Goal: Task Accomplishment & Management: Use online tool/utility

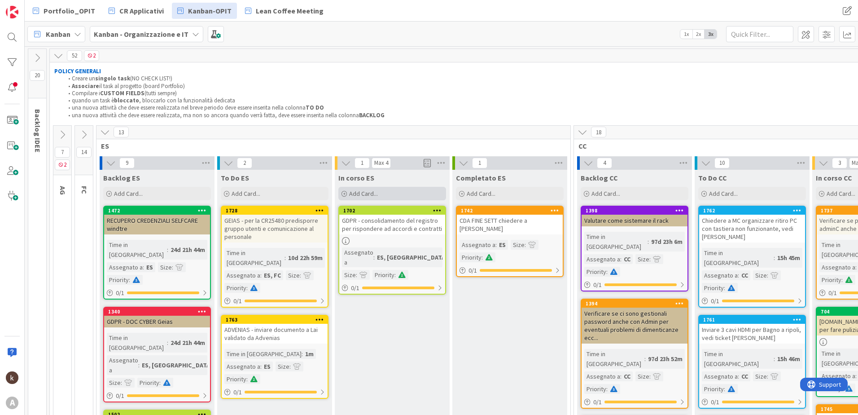
click at [390, 189] on div "Add Card..." at bounding box center [392, 193] width 108 height 13
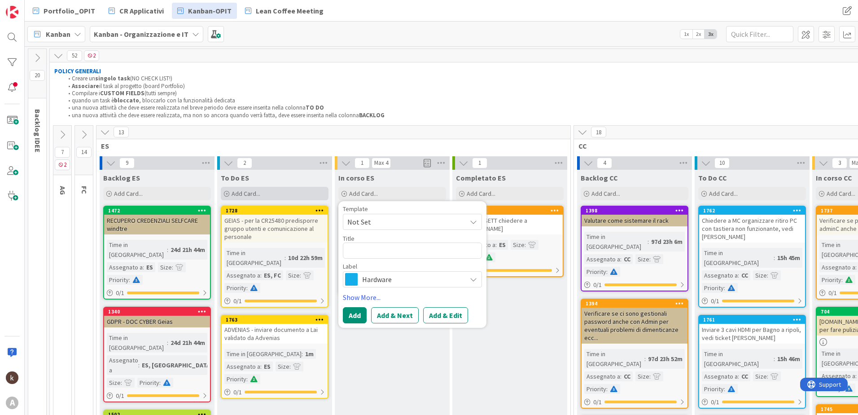
click at [264, 199] on div "Add Card..." at bounding box center [275, 193] width 108 height 13
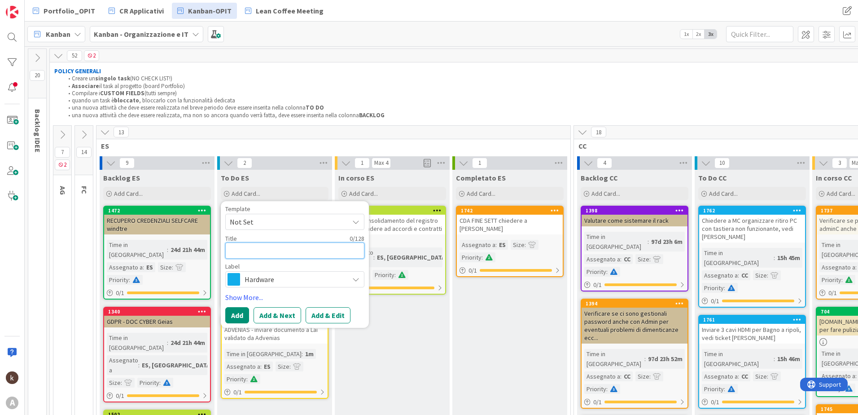
type textarea "G"
type textarea "x"
type textarea "GP"
type textarea "x"
type textarea "G"
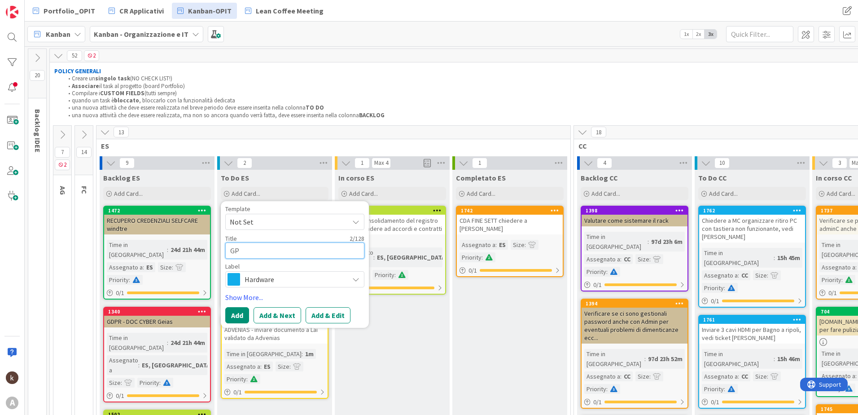
type textarea "x"
type textarea "GD"
type textarea "x"
type textarea "GDP"
type textarea "x"
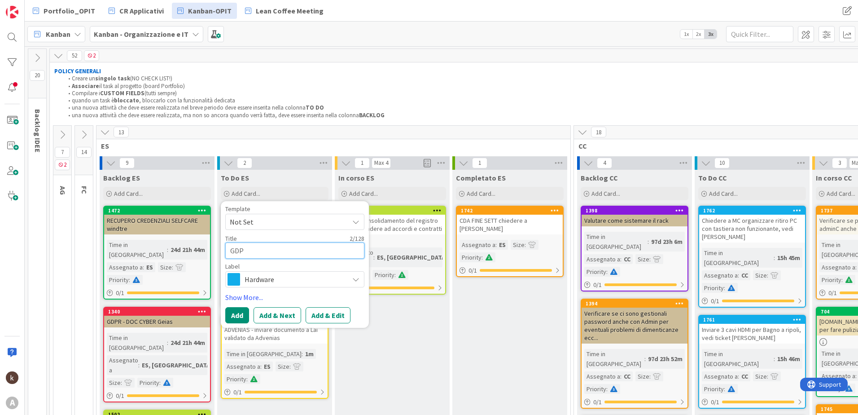
type textarea "GDPR"
type textarea "x"
type textarea "GDPR"
type textarea "x"
type textarea "GDPR -"
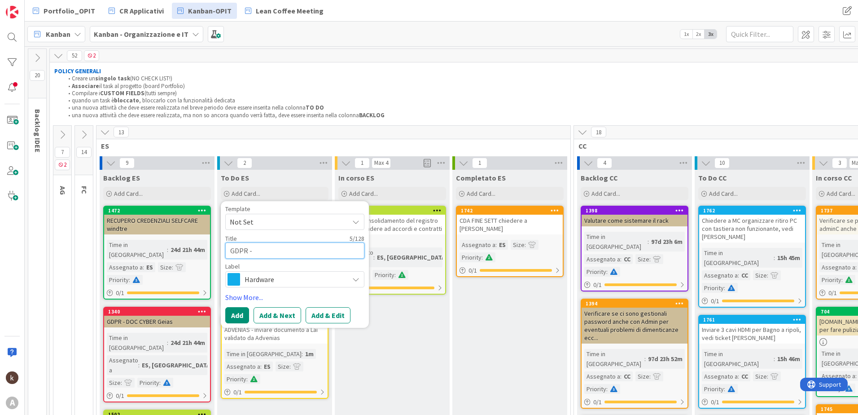
type textarea "x"
type textarea "GDPR -"
type textarea "x"
type textarea "GDPR - o"
type textarea "x"
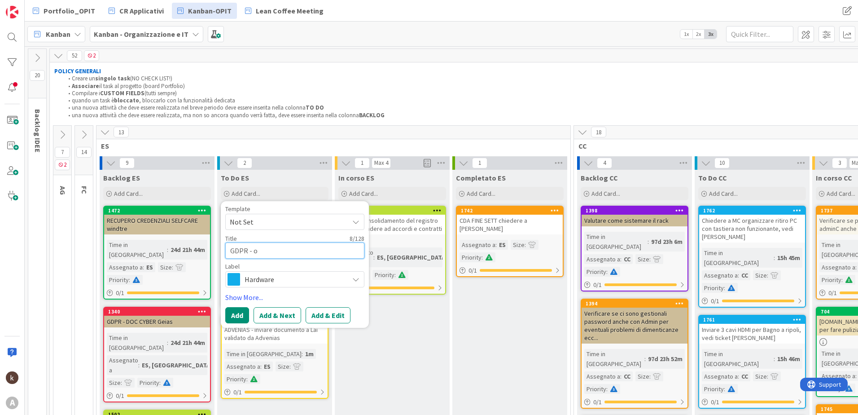
type textarea "GDPR - or"
type textarea "x"
type textarea "GDPR - org"
type textarea "x"
type textarea "GDPR - orga"
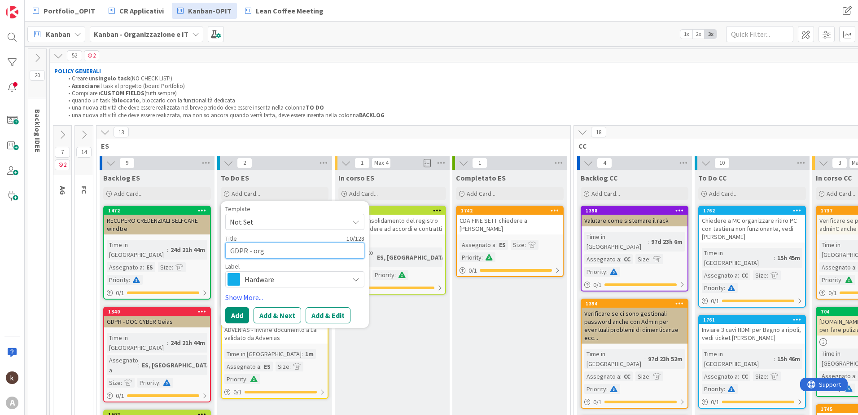
type textarea "x"
type textarea "GDPR - organ"
type textarea "x"
type textarea "GDPR - organi"
type textarea "x"
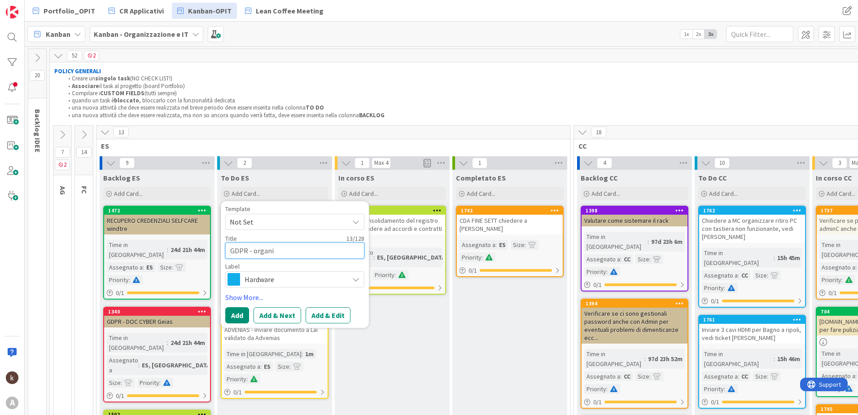
type textarea "GDPR - organiz"
type textarea "x"
type textarea "GDPR - organizz"
type textarea "x"
type textarea "GDPR - organizza"
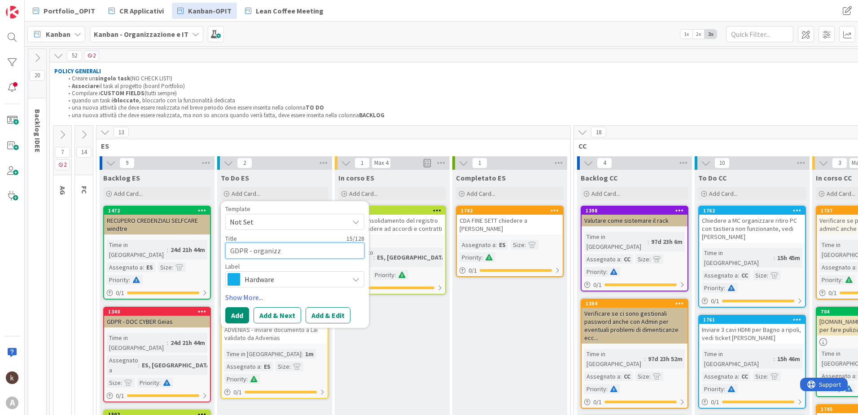
type textarea "x"
type textarea "GDPR - organizz"
type textarea "x"
type textarea "GDPR - organiz"
type textarea "x"
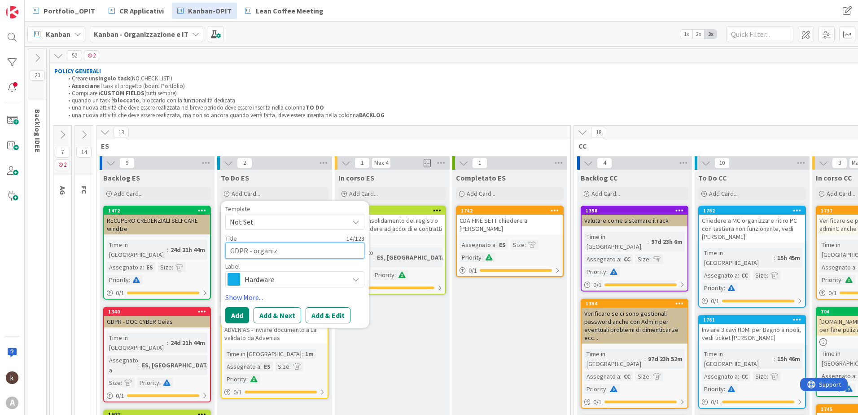
type textarea "GDPR - organi"
type textarea "x"
type textarea "GDPR - organ"
type textarea "x"
type textarea "GDPR - orga"
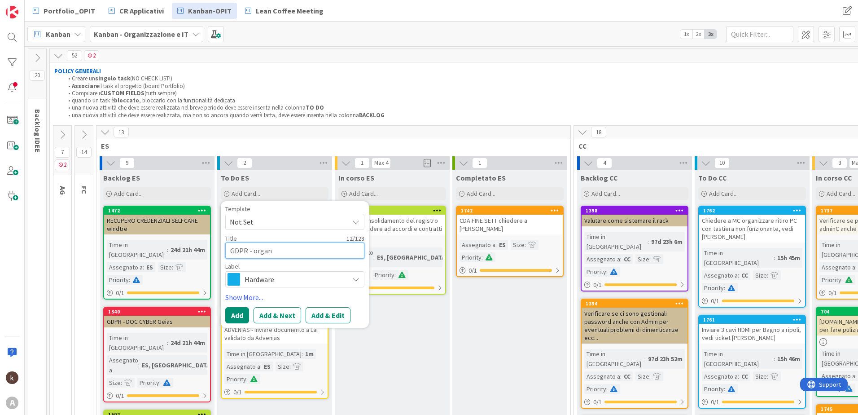
type textarea "x"
type textarea "GDPR - org"
type textarea "x"
type textarea "GDPR - or"
type textarea "x"
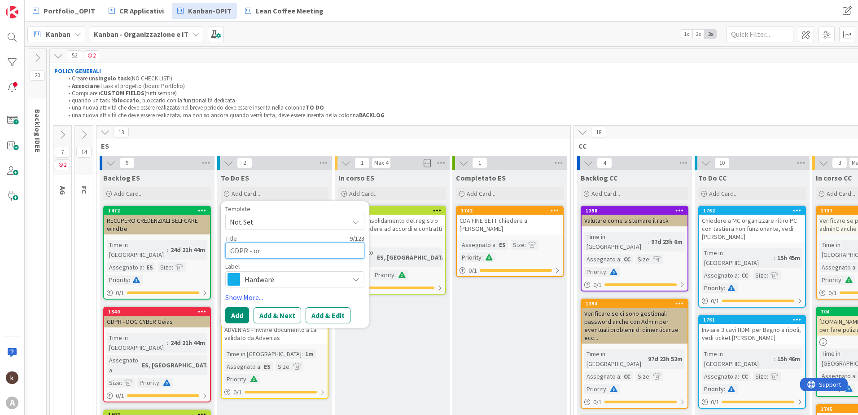
type textarea "GDPR - o"
type textarea "x"
type textarea "GDPR -"
type textarea "x"
type textarea "GDPR - c"
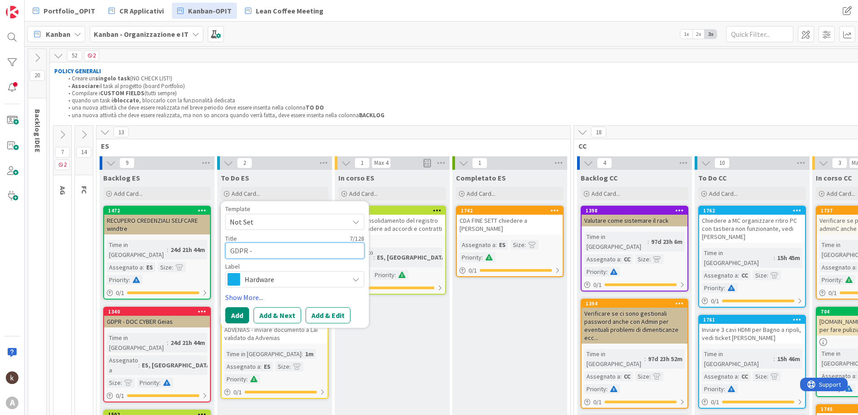
type textarea "x"
type textarea "GDPR - co"
type textarea "x"
type textarea "GDPR - coi"
type textarea "x"
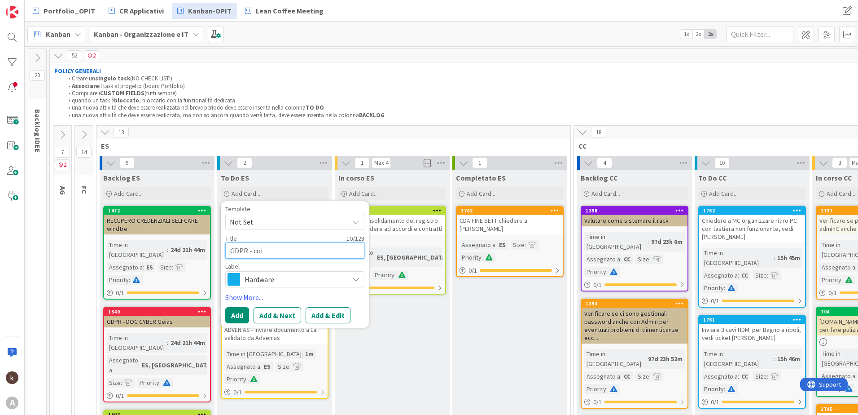
type textarea "GDPR - coin"
type textarea "x"
type textarea "GDPR - coinv"
type textarea "x"
type textarea "GDPR - coinvo"
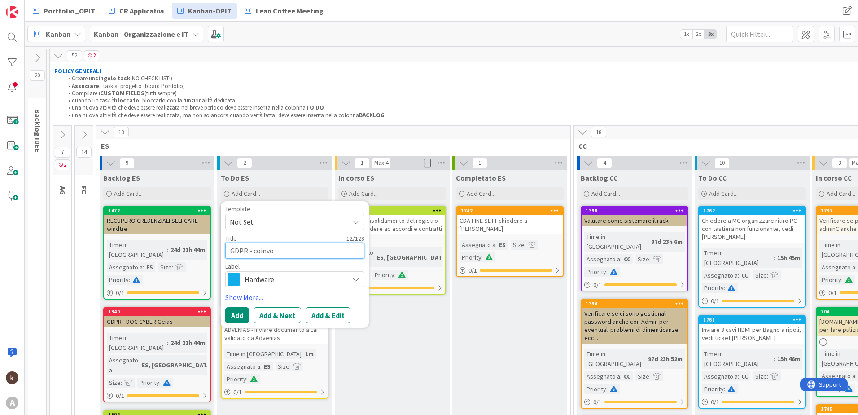
type textarea "x"
type textarea "GDPR - coinvol"
type textarea "x"
type textarea "GDPR - coinvolg"
type textarea "x"
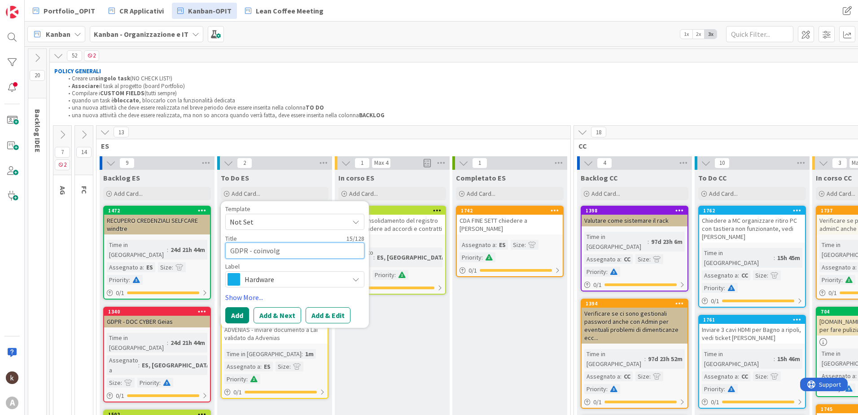
type textarea "GDPR - coinvolge"
type textarea "x"
type textarea "GDPR - coinvolger"
type textarea "x"
type textarea "GDPR - coinvolgere"
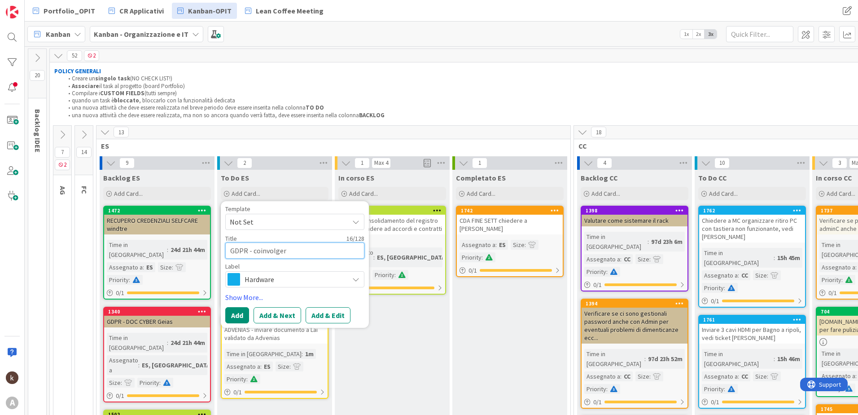
type textarea "x"
type textarea "GDPR - coinvolgere"
type textarea "x"
type textarea "GDPR - coinvolgere t"
type textarea "x"
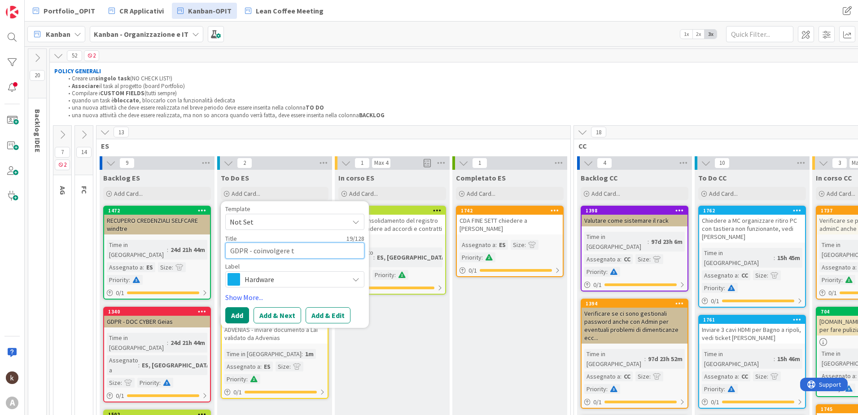
type textarea "GDPR - coinvolgere te"
type textarea "x"
type textarea "GDPR - coinvolgere tei"
type textarea "x"
type textarea "GDPR - coinvolgere teia"
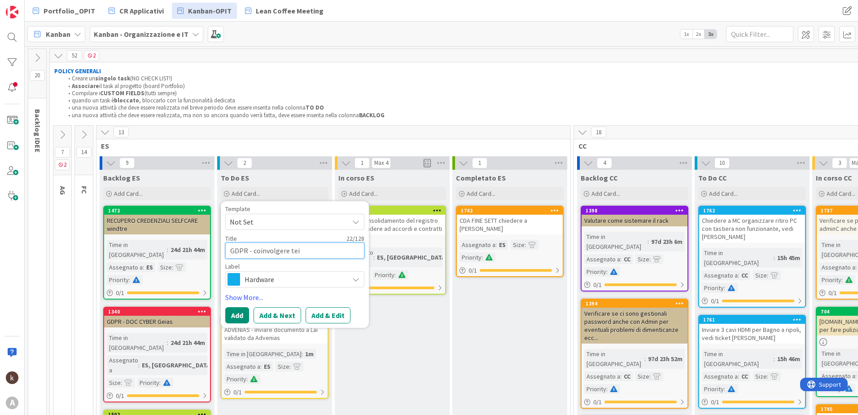
type textarea "x"
type textarea "GDPR - coinvolgere teiac"
type textarea "x"
type textarea "GDPR - coinvolgere teiaca"
type textarea "x"
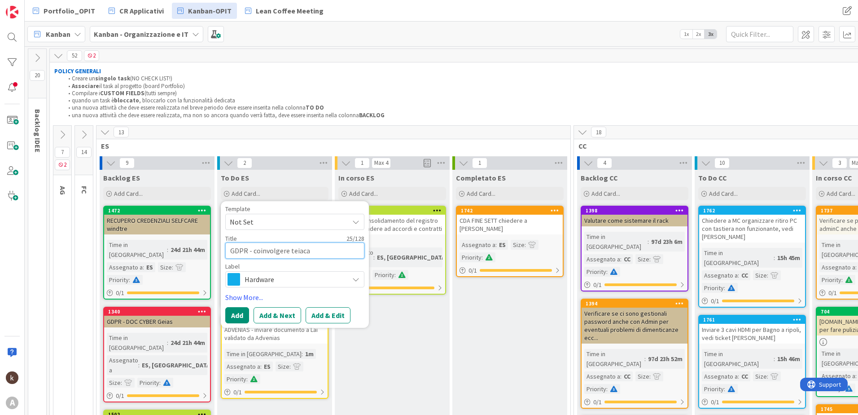
type textarea "GDPR - coinvolgere teiacar"
type textarea "x"
type textarea "GDPR - coinvolgere teiacare"
type textarea "x"
type textarea "GDPR - coinvolgere teiacare"
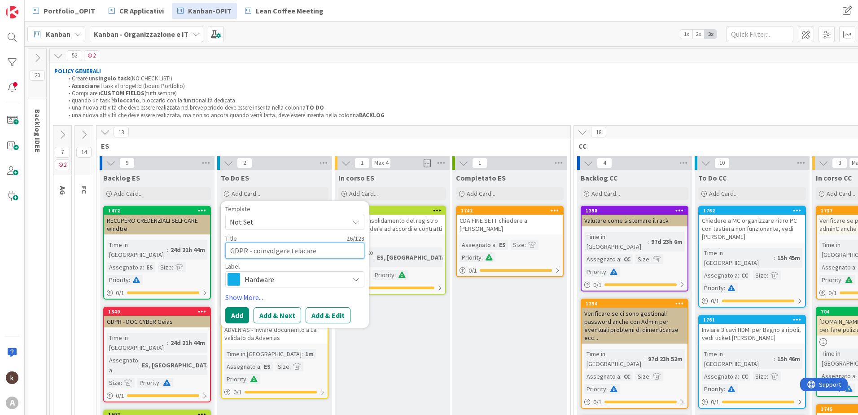
type textarea "x"
type textarea "GDPR - coinvolgere teiacare p"
type textarea "x"
type textarea "GDPR - coinvolgere teiacare pe"
type textarea "x"
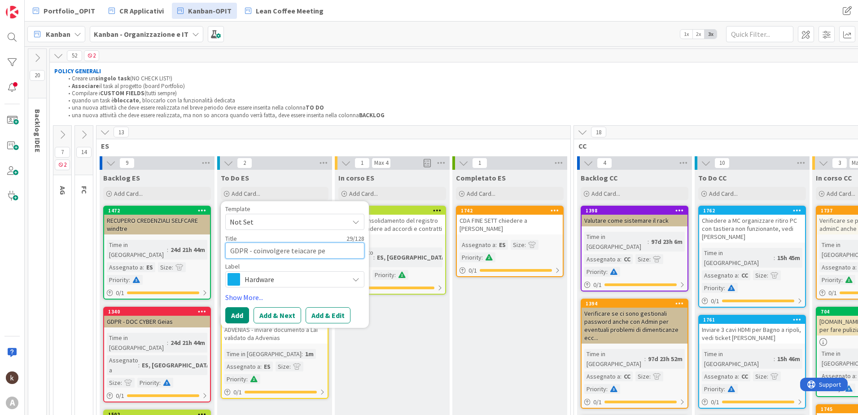
type textarea "GDPR - coinvolgere teiacare per"
type textarea "x"
type textarea "GDPR - coinvolgere teiacare per"
type textarea "x"
type textarea "GDPR - coinvolgere teiacare per c"
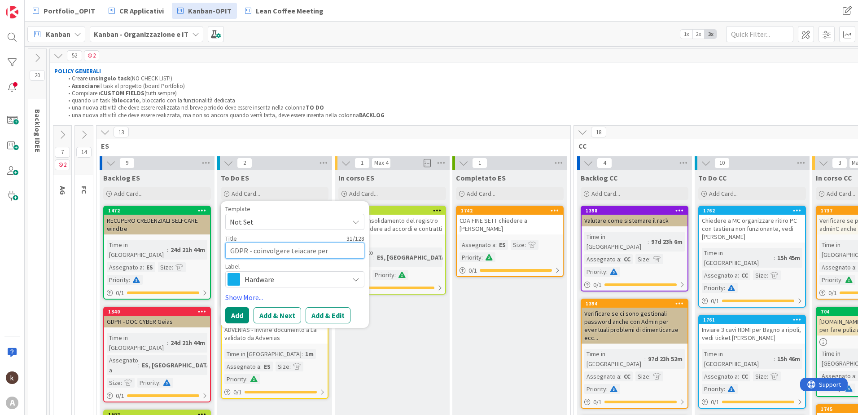
type textarea "x"
type textarea "GDPR - coinvolgere teiacare per ca"
type textarea "x"
type textarea "GDPR - coinvolgere teiacare per cap"
type textarea "x"
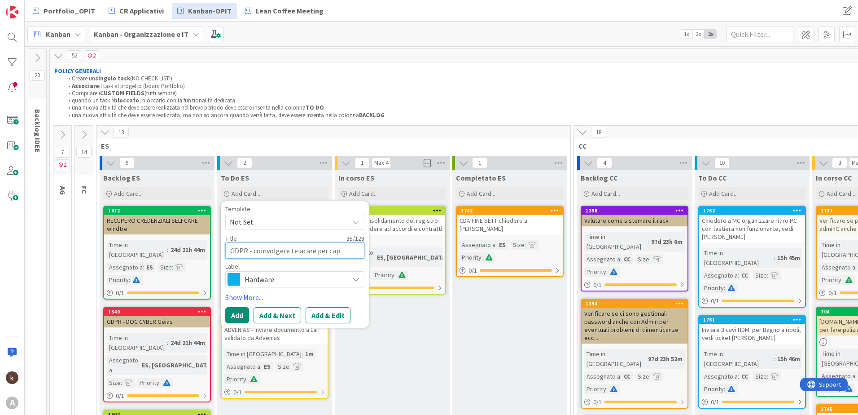
type textarea "GDPR - coinvolgere teiacare per capi"
type textarea "x"
type textarea "GDPR - coinvolgere teiacare per capir"
type textarea "x"
type textarea "GDPR - coinvolgere teiacare per capire"
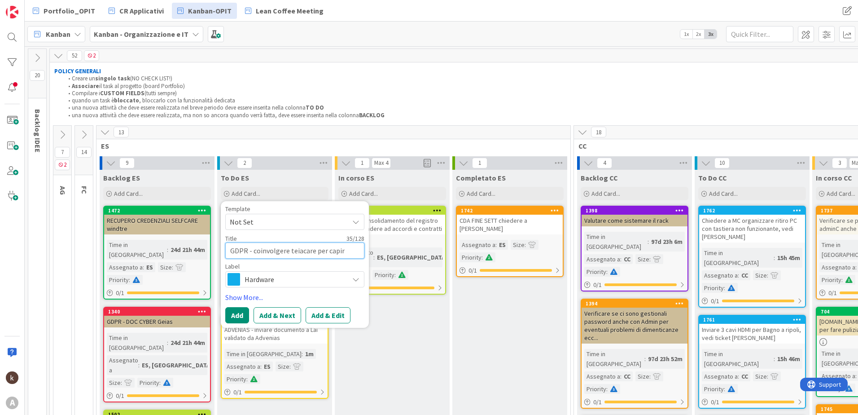
type textarea "x"
type textarea "GDPR - coinvolgere teiacare per capire"
type textarea "x"
type textarea "GDPR - coinvolgere teiacare per capire s"
type textarea "x"
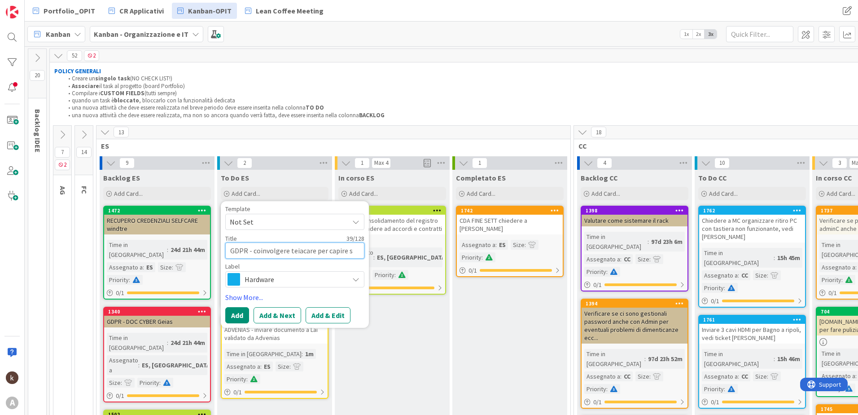
type textarea "GDPR - coinvolgere teiacare per capire se"
type textarea "x"
type textarea "GDPR - coinvolgere teiacare per capire se"
type textarea "x"
type textarea "GDPR - coinvolgere teiacare per capire se d"
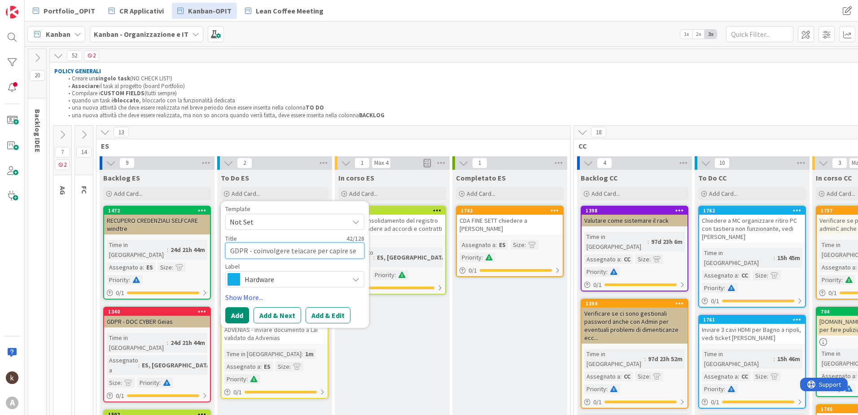
type textarea "x"
type textarea "GDPR - coinvolgere teiacare per capire se do"
type textarea "x"
type textarea "GDPR - coinvolgere teiacare per capire se dop"
type textarea "x"
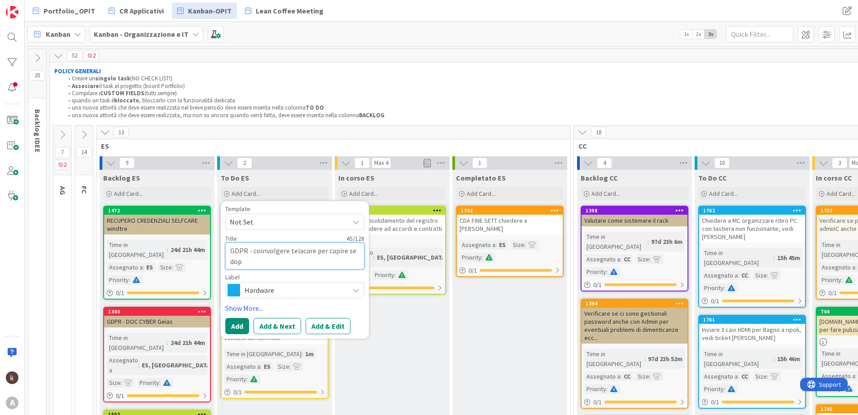
type textarea "GDPR - coinvolgere teiacare per capire se dopo"
type textarea "x"
type textarea "GDPR - coinvolgere teiacare per capire se dopo"
type textarea "x"
type textarea "GDPR - coinvolgere teiacare per capire se dopo A"
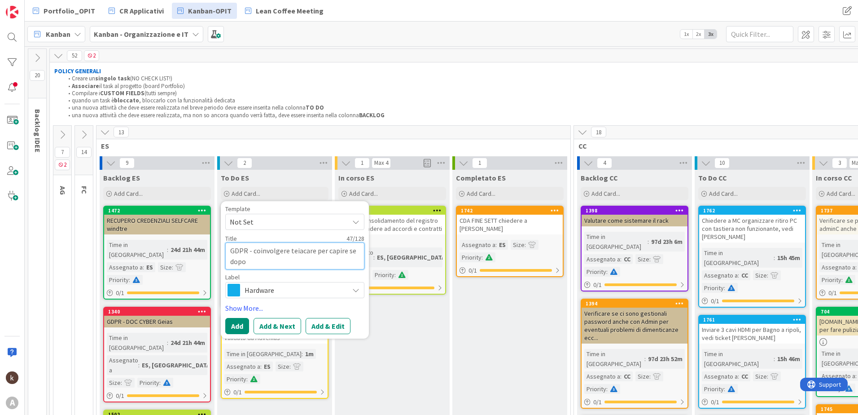
type textarea "x"
type textarea "GDPR - coinvolgere teiacare per capire se dopo AI"
type textarea "x"
type textarea "GDPR - coinvolgere teiacare per capire se dopo AI"
type textarea "x"
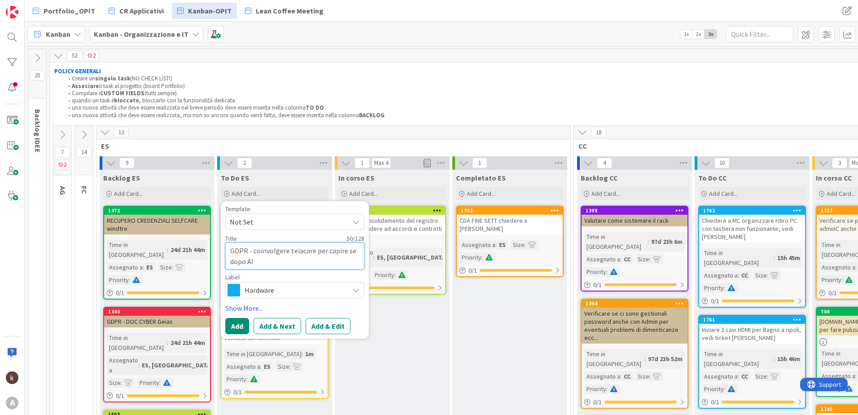
type textarea "GDPR - coinvolgere teiacare per capire se dopo AI a"
type textarea "x"
type textarea "GDPR - coinvolgere teiacare per capire se dopo AI ac"
type textarea "x"
type textarea "GDPR - coinvolgere teiacare per capire se dopo AI act"
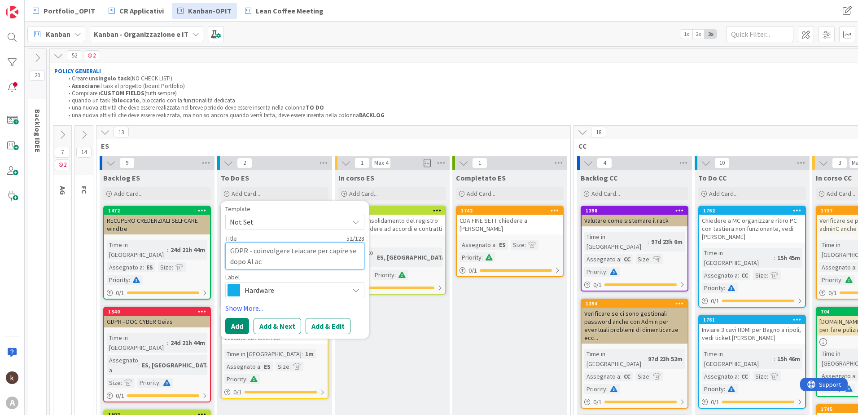
type textarea "x"
type textarea "GDPR - coinvolgere teiacare per capire se dopo AI act"
type textarea "x"
type textarea "GDPR - coinvolgere teiacare per capire se dopo AI act n"
type textarea "x"
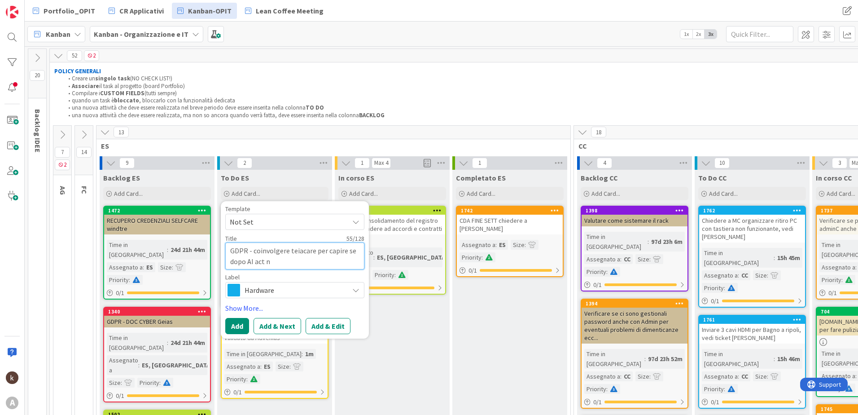
type textarea "GDPR - coinvolgere teiacare per capire se dopo AI act ne"
type textarea "x"
type textarea "GDPR - coinvolgere teiacare per capire se dopo AI act nec"
type textarea "x"
type textarea "GDPR - coinvolgere teiacare per capire se dopo AI act nece"
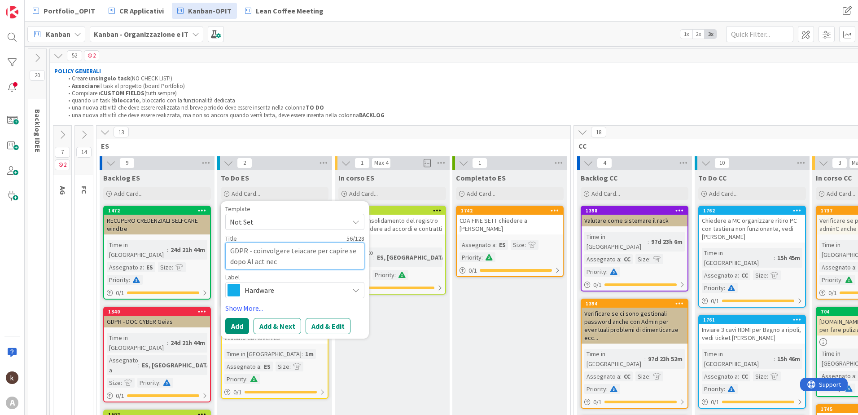
type textarea "x"
type textarea "GDPR - coinvolgere teiacare per capire se dopo AI act neces"
type textarea "x"
type textarea "GDPR - coinvolgere teiacare per capire se dopo AI act necesa"
type textarea "x"
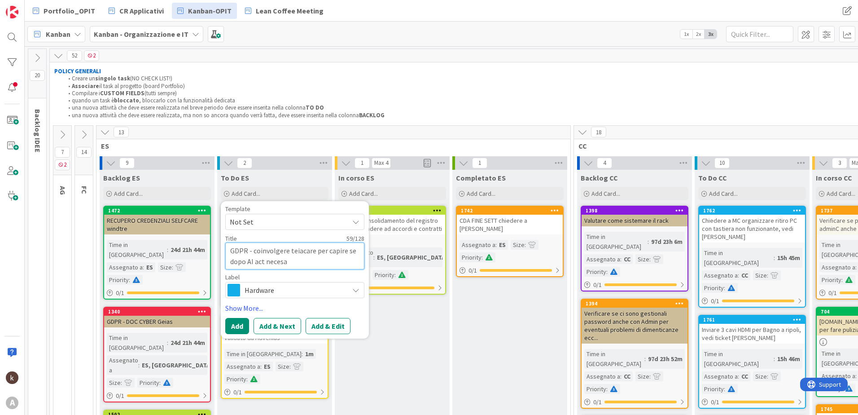
type textarea "GDPR - coinvolgere teiacare per capire se dopo AI act necesar"
type textarea "x"
type textarea "GDPR - coinvolgere teiacare per capire se dopo AI act necesari"
type textarea "x"
type textarea "GDPR - coinvolgere teiacare per capire se dopo AI act necesario"
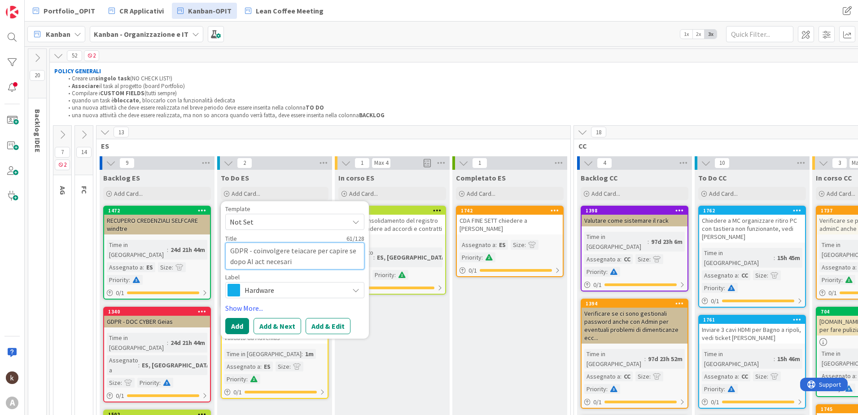
type textarea "x"
type textarea "GDPR - coinvolgere teiacare per capire se dopo AI act necesario"
type textarea "x"
type textarea "GDPR - coinvolgere teiacare per capire se dopo AI act necesario r"
type textarea "x"
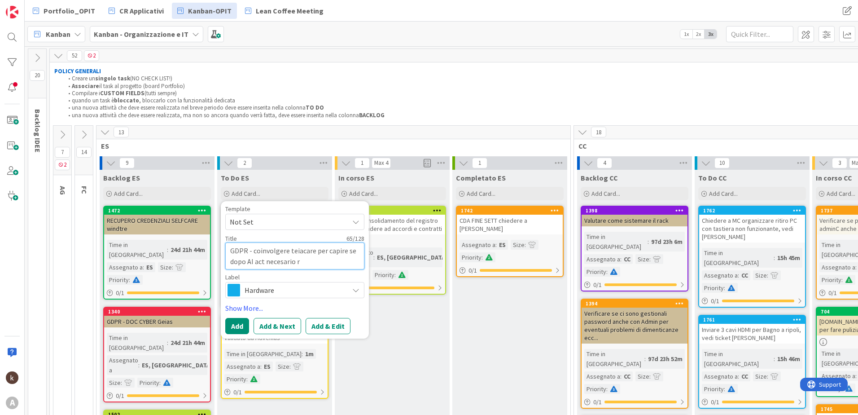
type textarea "GDPR - coinvolgere teiacare per capire se dopo AI act necesario ri"
type textarea "x"
type textarea "GDPR - coinvolgere teiacare per capire se dopo AI act necesario riv"
type textarea "x"
type textarea "GDPR - coinvolgere teiacare per capire se dopo AI act necesario rive"
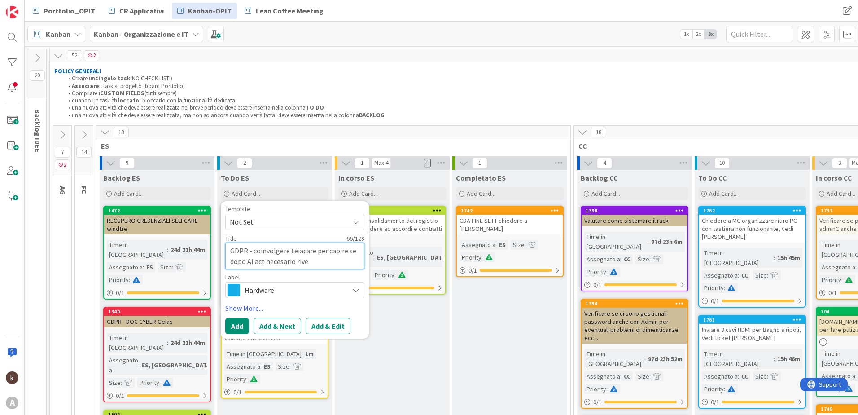
type textarea "x"
type textarea "GDPR - coinvolgere teiacare per capire se dopo AI act necesario rived"
type textarea "x"
type textarea "GDPR - coinvolgere teiacare per capire se dopo AI act necesario rivede"
type textarea "x"
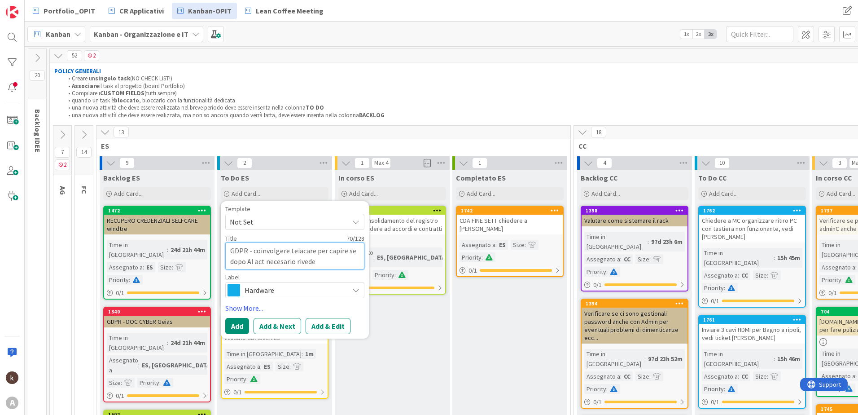
type textarea "GDPR - coinvolgere teiacare per capire se dopo AI act necesario riveder"
type textarea "x"
type textarea "GDPR - coinvolgere teiacare per capire se dopo AI act necesario rivedere"
type textarea "x"
type textarea "GDPR - coinvolgere teiacare per capire se dopo AI act necesario rivedere"
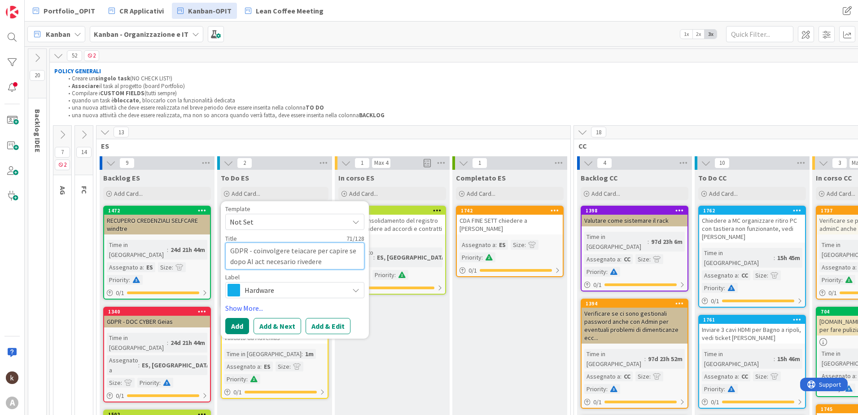
type textarea "x"
type textarea "GDPR - coinvolgere teiacare per capire se dopo AI act necesario rivedere l"
type textarea "x"
type textarea "GDPR - coinvolgere teiacare per capire se dopo AI act necesario rivedere l'"
type textarea "x"
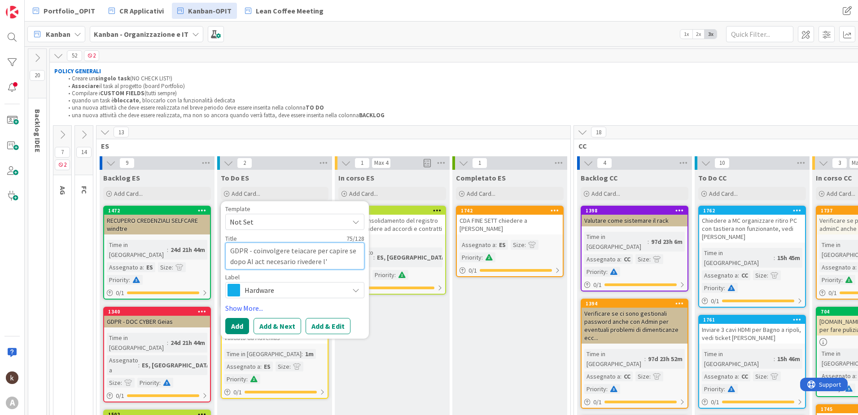
type textarea "GDPR - coinvolgere teiacare per capire se dopo AI act necesario rivedere l'i"
type textarea "x"
type textarea "GDPR - coinvolgere teiacare per capire se dopo AI act necesario rivedere l'in"
type textarea "x"
type textarea "GDPR - coinvolgere teiacare per capire se dopo AI act necesario rivedere l'inf"
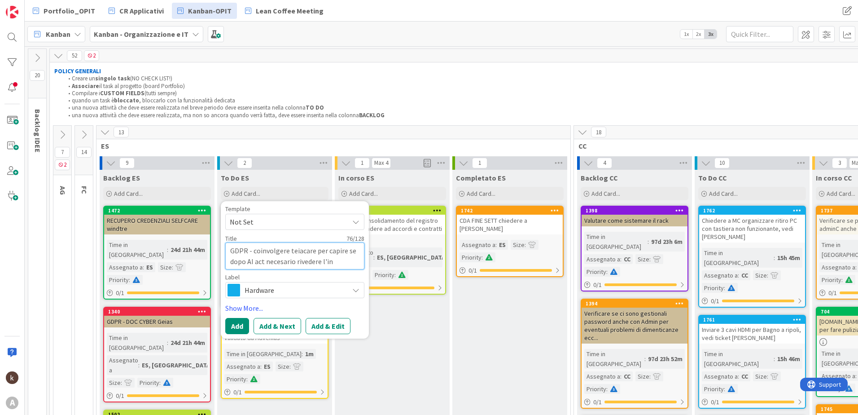
type textarea "x"
type textarea "GDPR - coinvolgere teiacare per capire se dopo AI act necesario rivedere l'info"
type textarea "x"
type textarea "GDPR - coinvolgere teiacare per capire se dopo AI act necesario rivedere l'infor"
type textarea "x"
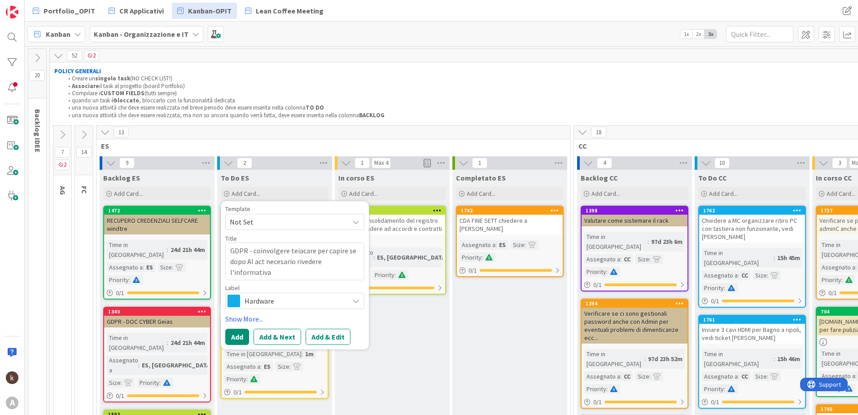
click at [272, 288] on span "Hardware" at bounding box center [295, 300] width 100 height 13
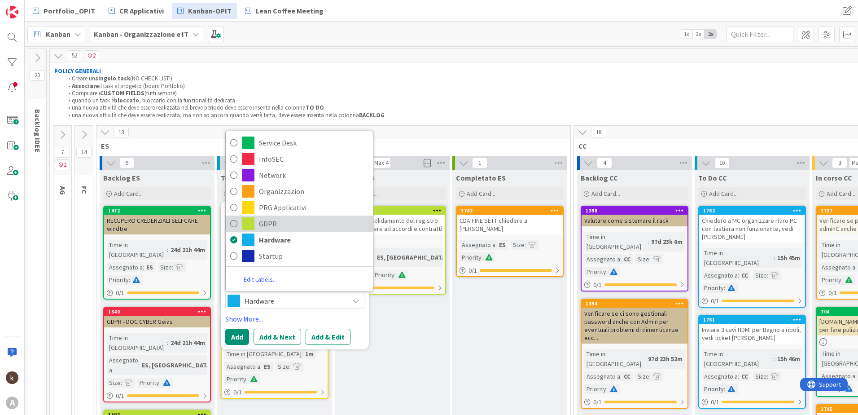
click at [301, 220] on span "GDPR" at bounding box center [313, 223] width 109 height 13
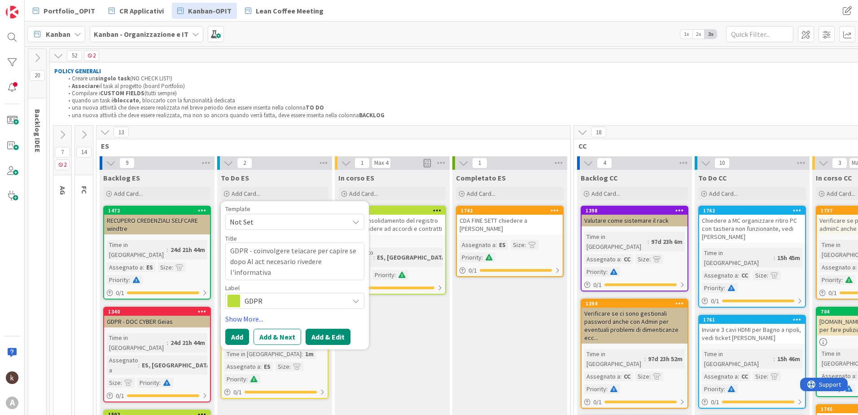
click at [321, 288] on button "Add & Edit" at bounding box center [328, 336] width 45 height 16
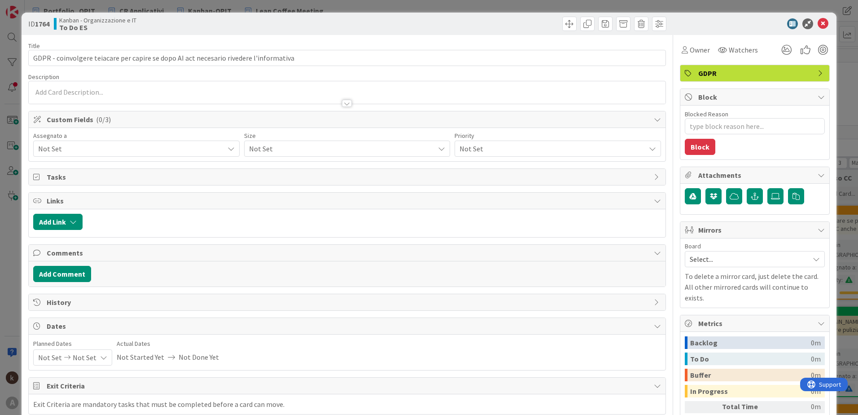
click at [160, 144] on span "Not Set" at bounding box center [131, 148] width 186 height 11
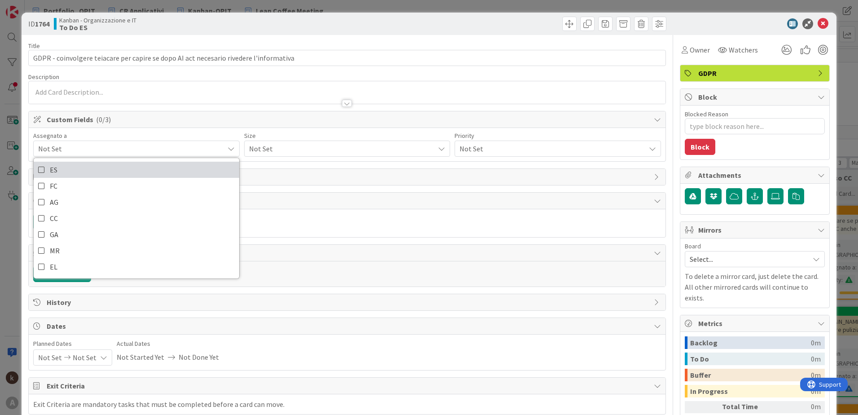
click at [81, 170] on link "ES" at bounding box center [136, 170] width 205 height 16
click at [258, 144] on span "Not Set" at bounding box center [339, 148] width 181 height 13
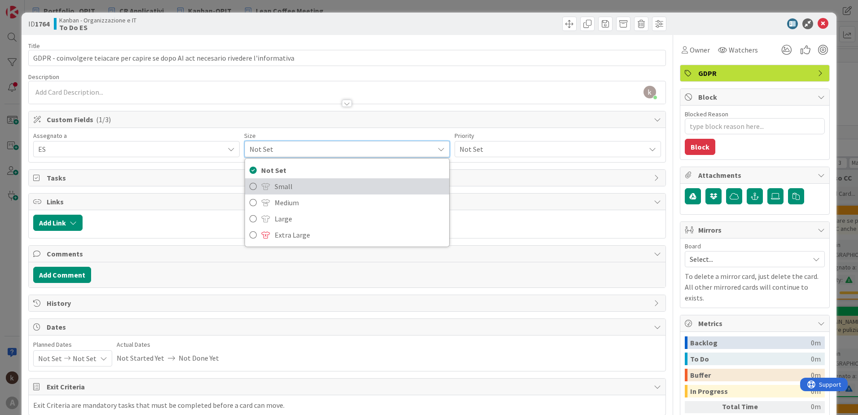
click at [255, 186] on link "Small" at bounding box center [347, 186] width 205 height 16
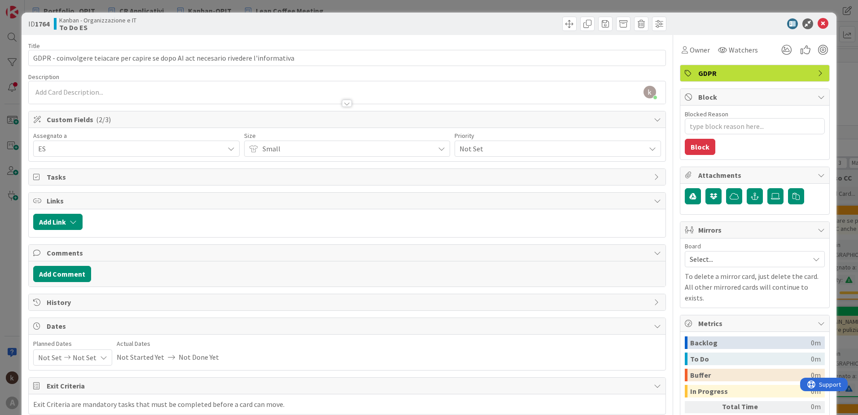
click at [507, 153] on span "Not Set" at bounding box center [549, 148] width 181 height 13
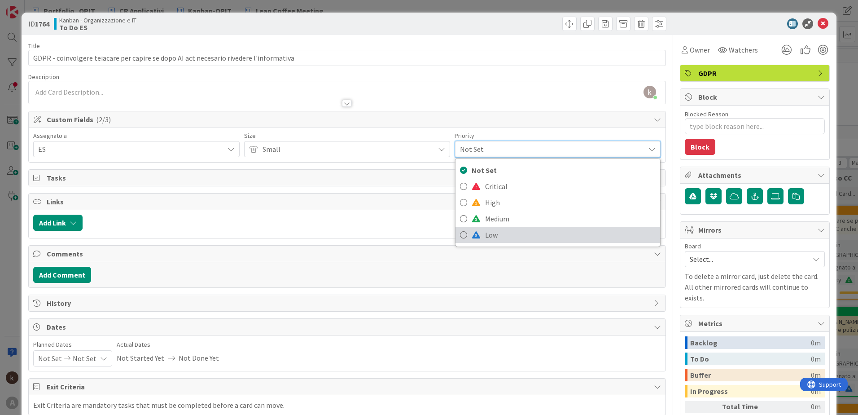
click at [476, 236] on link "Low" at bounding box center [557, 235] width 205 height 16
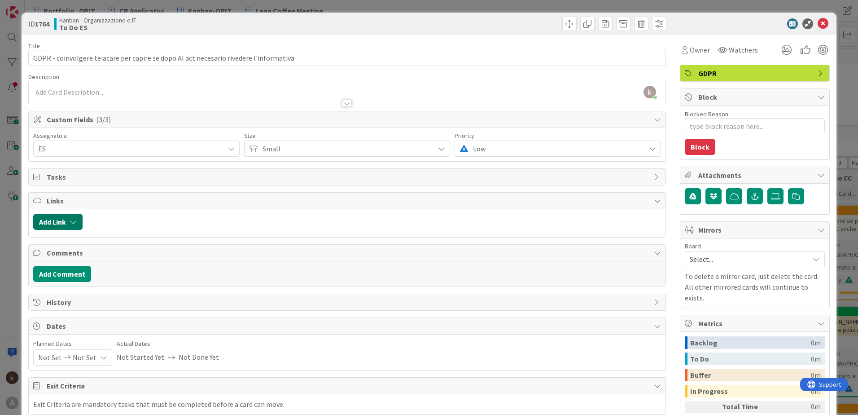
click at [74, 224] on icon "button" at bounding box center [73, 221] width 7 height 7
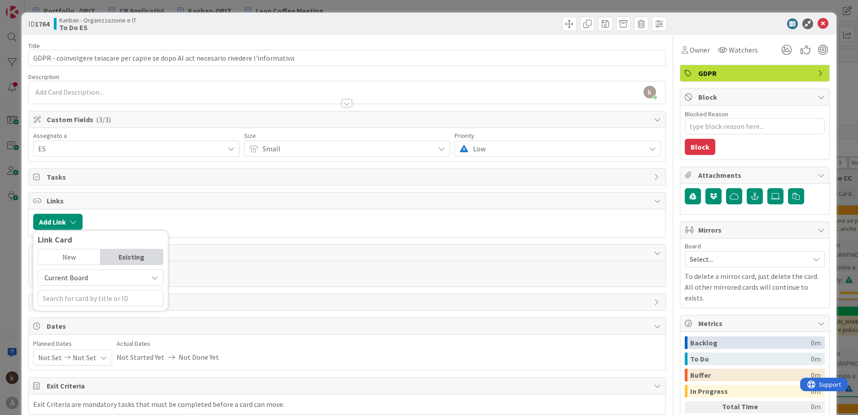
click at [74, 277] on span "Current Board" at bounding box center [66, 277] width 44 height 9
click at [74, 288] on span "All Boards" at bounding box center [105, 314] width 125 height 13
click at [76, 259] on div "New" at bounding box center [69, 256] width 62 height 15
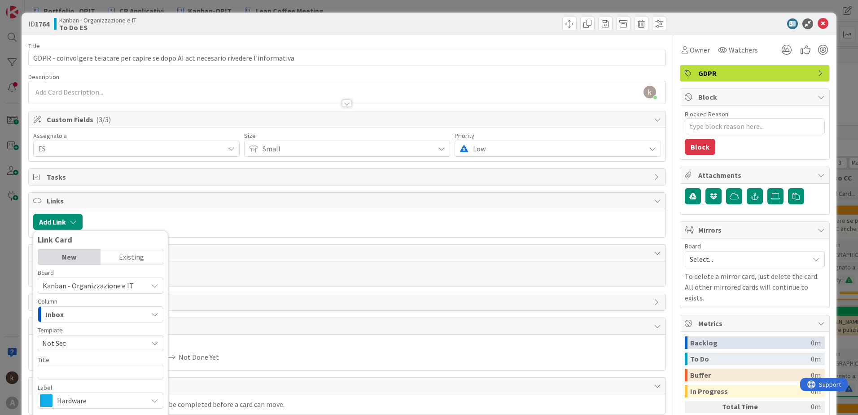
click at [126, 259] on div "Existing" at bounding box center [132, 256] width 62 height 15
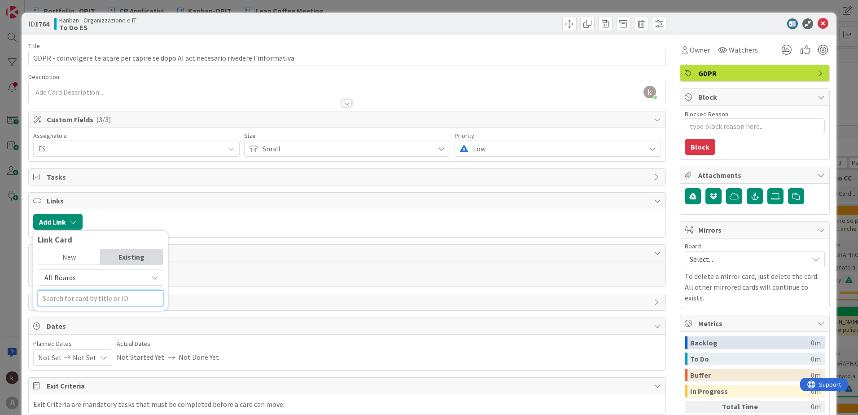
click at [104, 288] on input "text" at bounding box center [101, 298] width 126 height 16
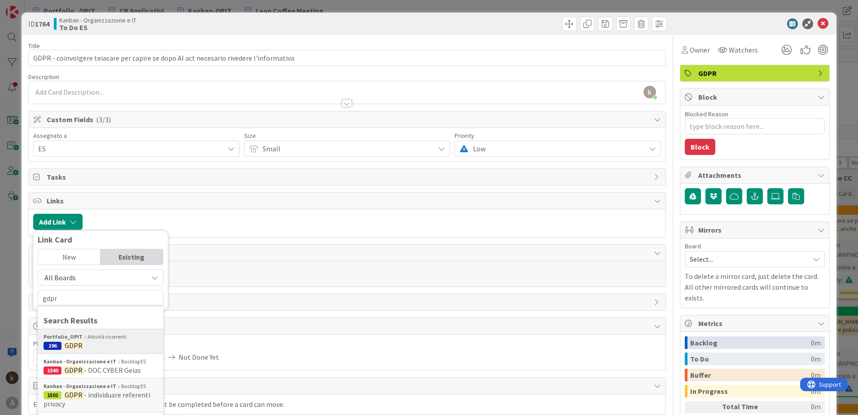
click at [108, 288] on div "Portfolio_OPIT Attività ricorrenti" at bounding box center [101, 336] width 114 height 8
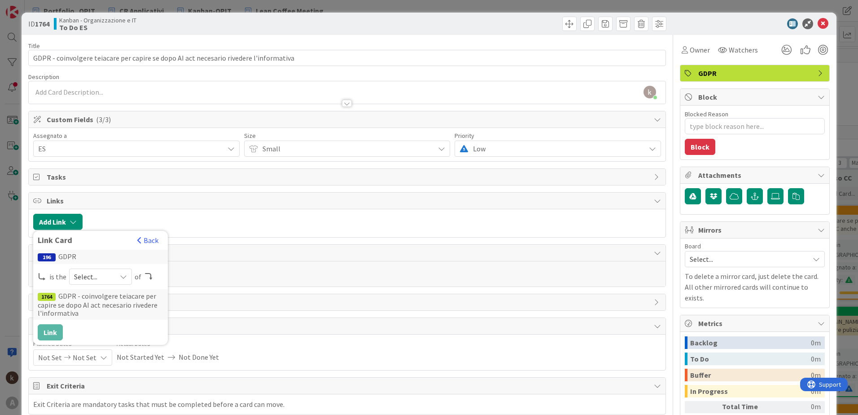
click at [89, 280] on span "Select..." at bounding box center [93, 276] width 38 height 13
click at [90, 288] on span at bounding box center [89, 297] width 7 height 7
click at [61, 288] on button "Link" at bounding box center [50, 332] width 25 height 16
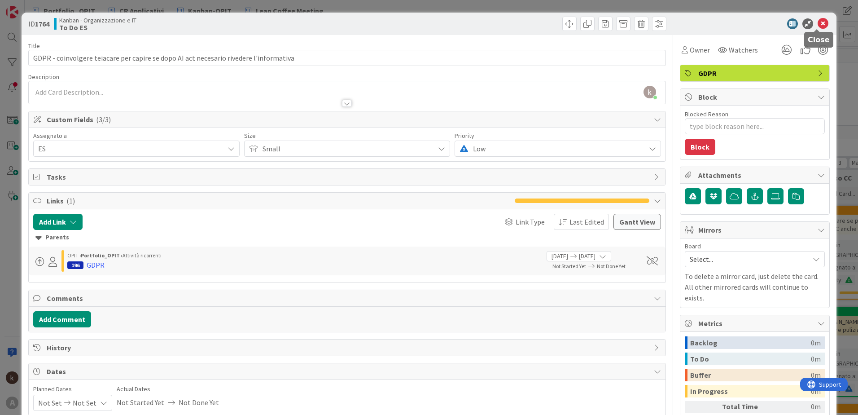
click at [570, 25] on icon at bounding box center [822, 23] width 11 height 11
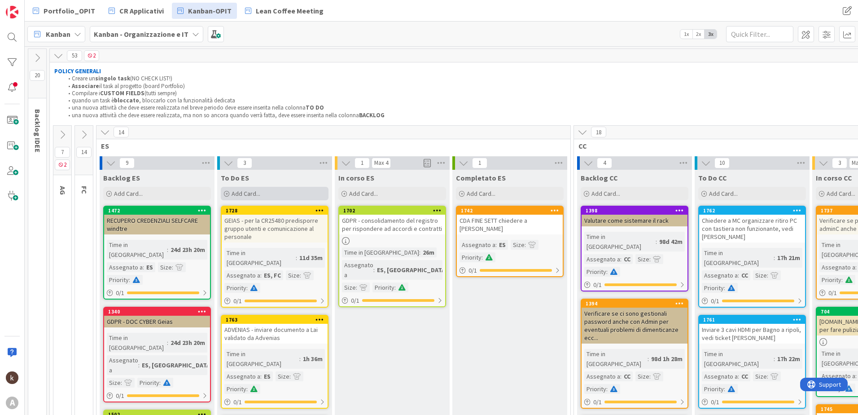
click at [258, 194] on span "Add Card..." at bounding box center [246, 193] width 29 height 8
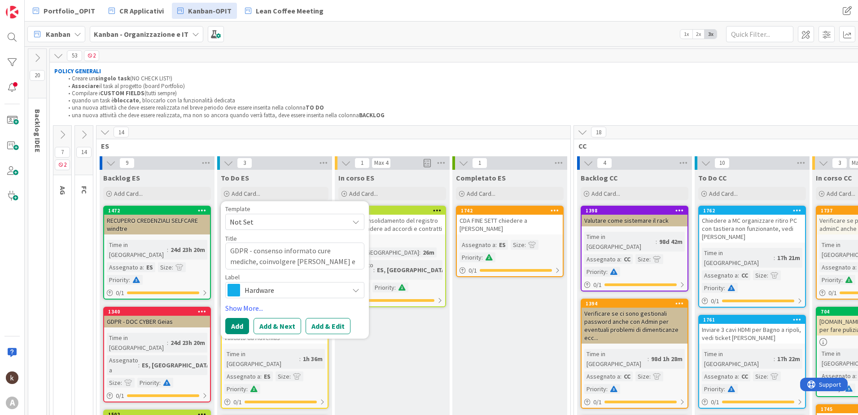
click at [272, 288] on span "Hardware" at bounding box center [295, 290] width 100 height 13
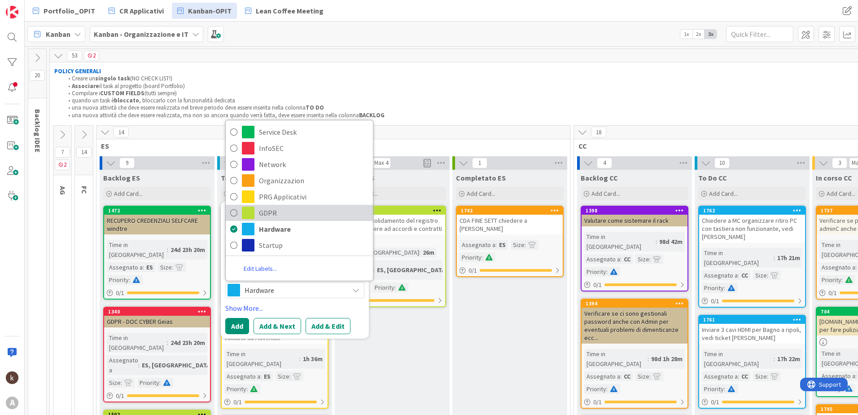
click at [279, 219] on span "GDPR" at bounding box center [313, 212] width 109 height 13
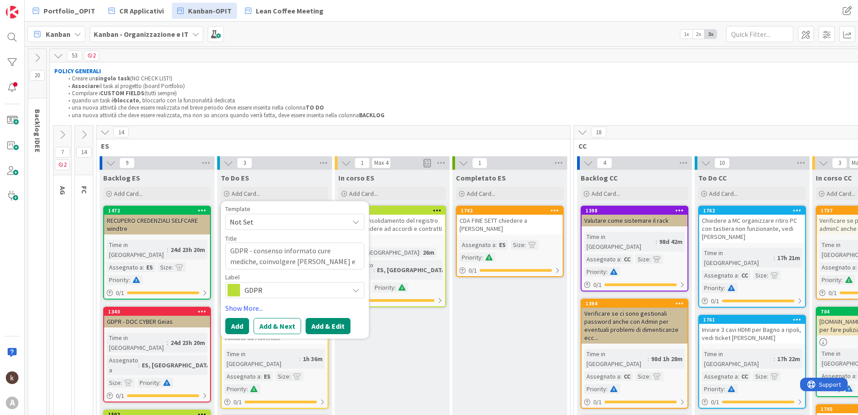
click at [321, 288] on button "Add & Edit" at bounding box center [328, 326] width 45 height 16
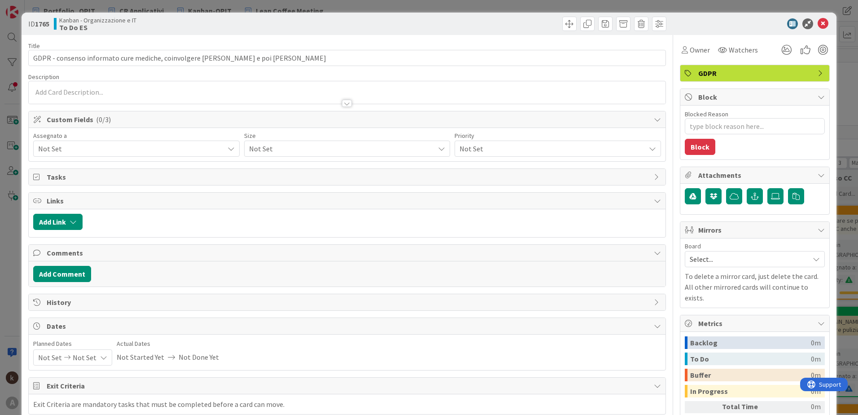
click at [101, 149] on span "Not Set" at bounding box center [131, 148] width 186 height 11
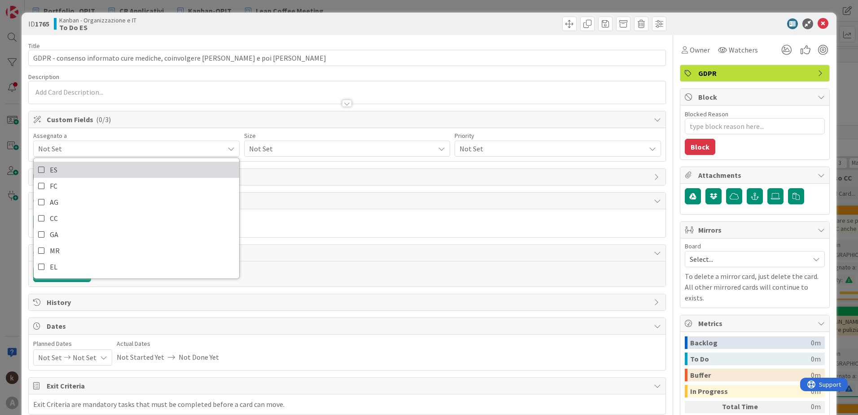
click at [89, 171] on link "ES" at bounding box center [136, 170] width 205 height 16
click at [245, 148] on div "Not Set" at bounding box center [347, 148] width 206 height 16
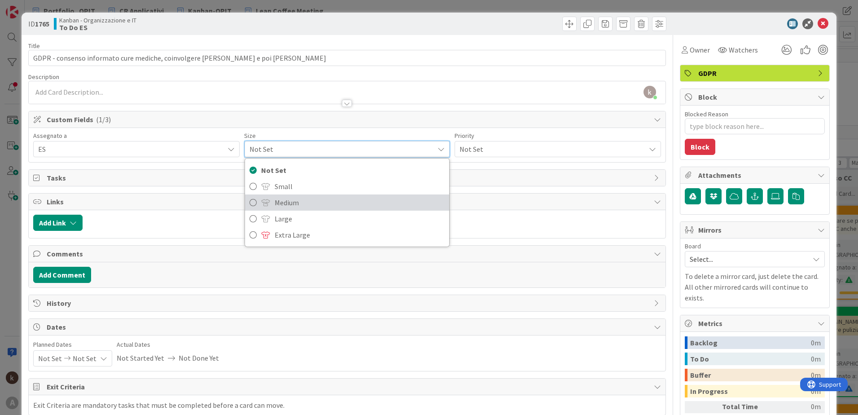
click at [250, 203] on icon at bounding box center [252, 202] width 7 height 13
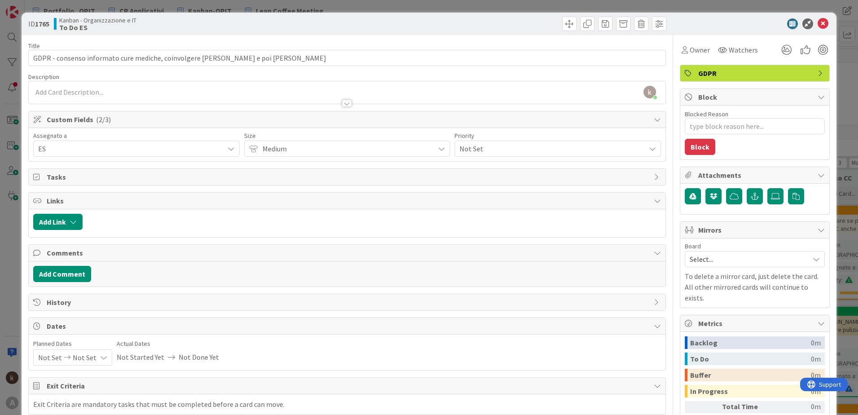
click at [488, 149] on span "Not Set" at bounding box center [549, 148] width 181 height 13
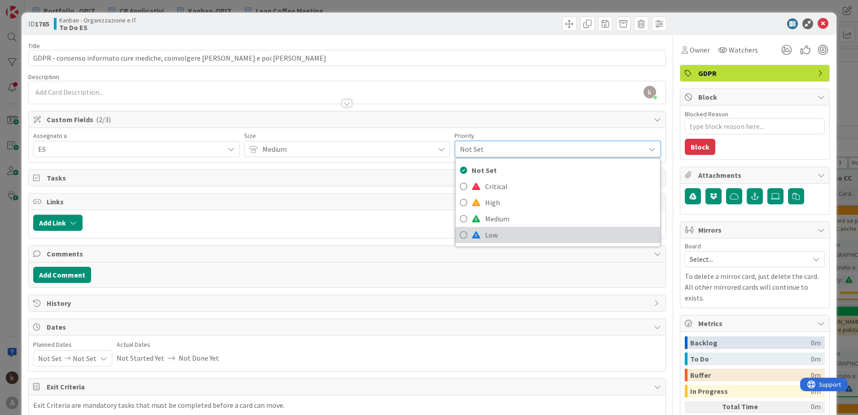
click at [477, 232] on link "Low" at bounding box center [557, 235] width 205 height 16
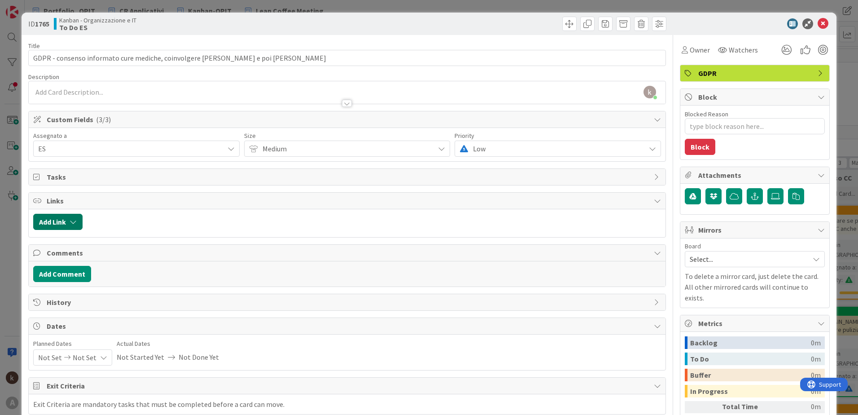
click at [69, 219] on button "Add Link" at bounding box center [57, 222] width 49 height 16
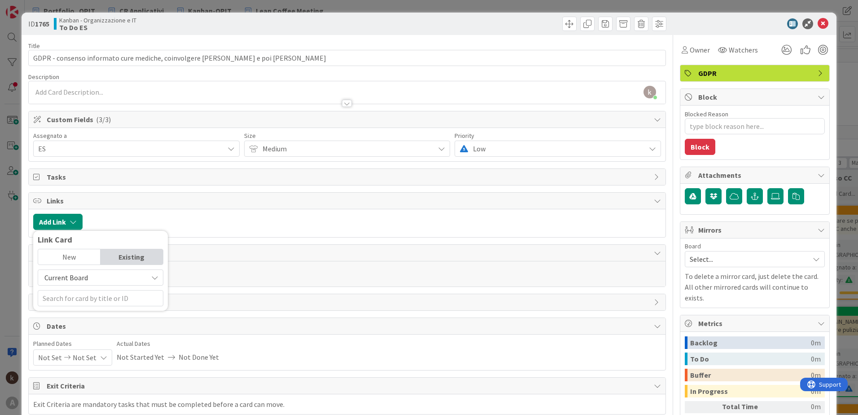
click at [80, 257] on div "New" at bounding box center [69, 256] width 62 height 15
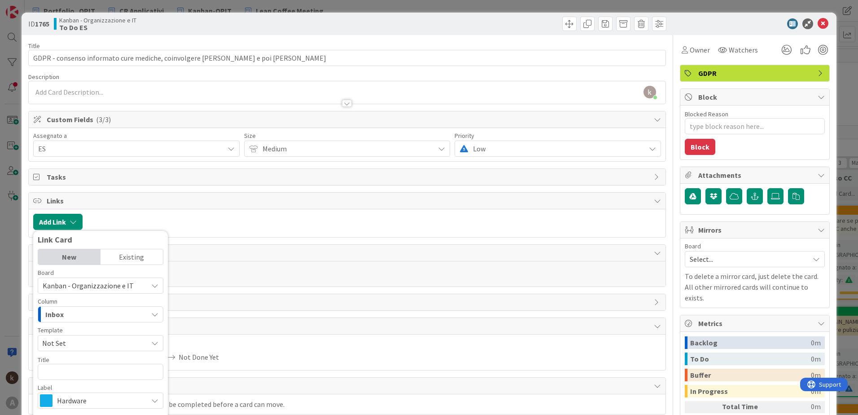
click at [130, 257] on div "Existing" at bounding box center [132, 256] width 62 height 15
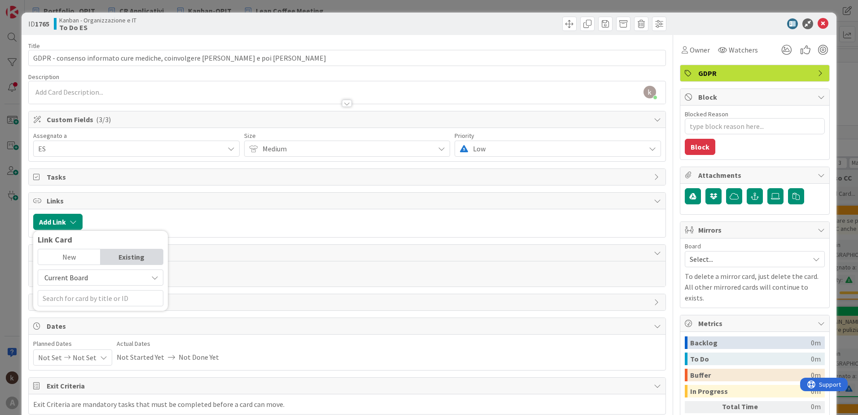
click at [121, 282] on span "Current Board" at bounding box center [93, 277] width 101 height 13
click at [97, 288] on span "All Boards" at bounding box center [105, 314] width 125 height 13
click at [59, 254] on div "New" at bounding box center [69, 256] width 62 height 15
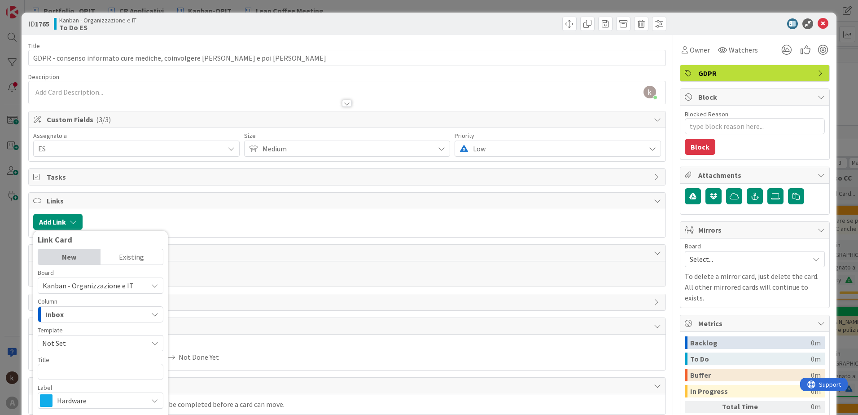
click at [142, 247] on div "Link Card" at bounding box center [101, 241] width 126 height 13
click at [140, 257] on div "Existing" at bounding box center [132, 256] width 62 height 15
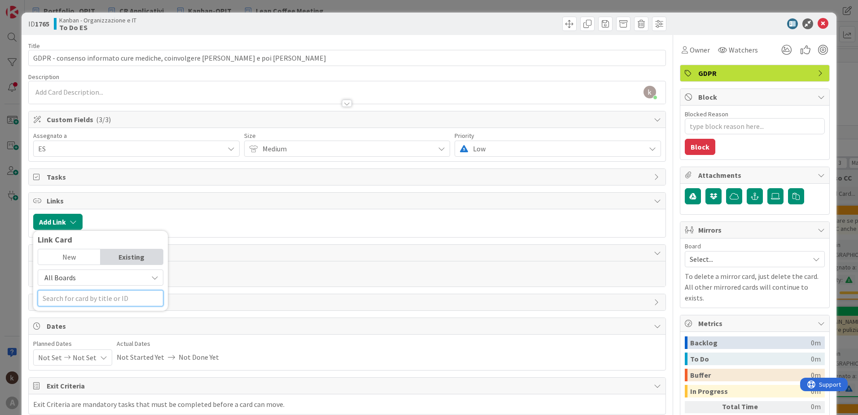
click at [110, 288] on input "text" at bounding box center [101, 298] width 126 height 16
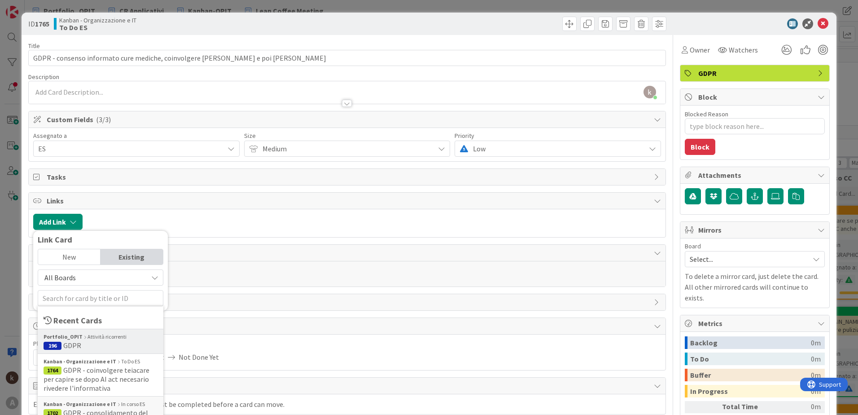
click at [106, 288] on span "196 GDPR" at bounding box center [101, 345] width 114 height 9
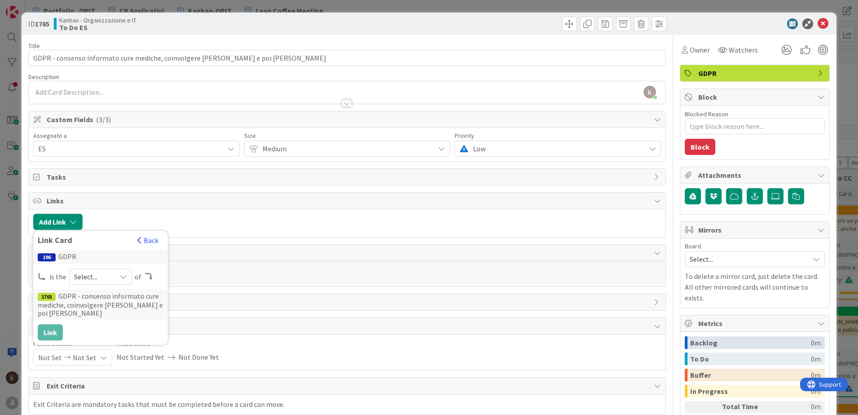
click at [81, 273] on span "Select..." at bounding box center [93, 276] width 38 height 13
click at [83, 288] on link "parent" at bounding box center [137, 297] width 134 height 16
click at [58, 288] on button "Link" at bounding box center [50, 332] width 25 height 16
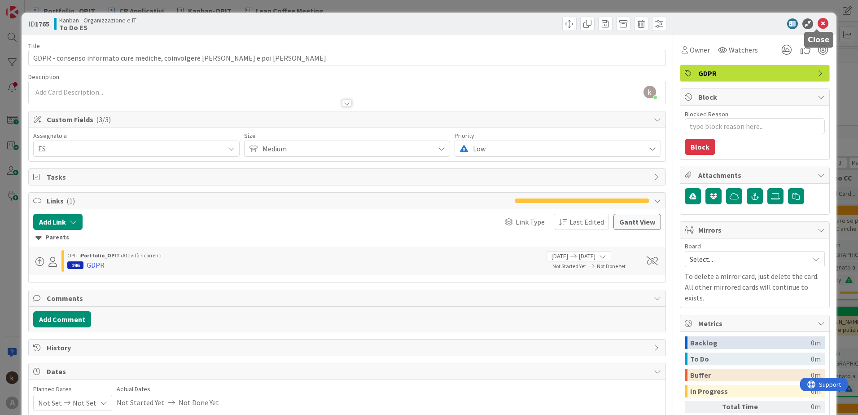
click at [570, 20] on icon at bounding box center [822, 23] width 11 height 11
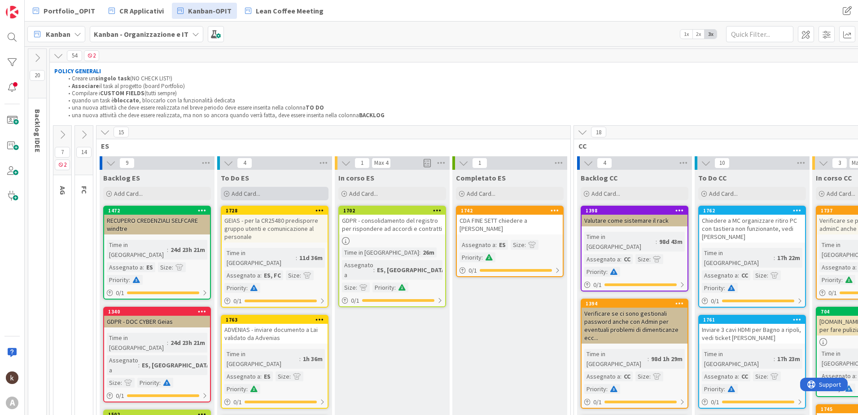
click at [291, 192] on div "Add Card..." at bounding box center [275, 193] width 108 height 13
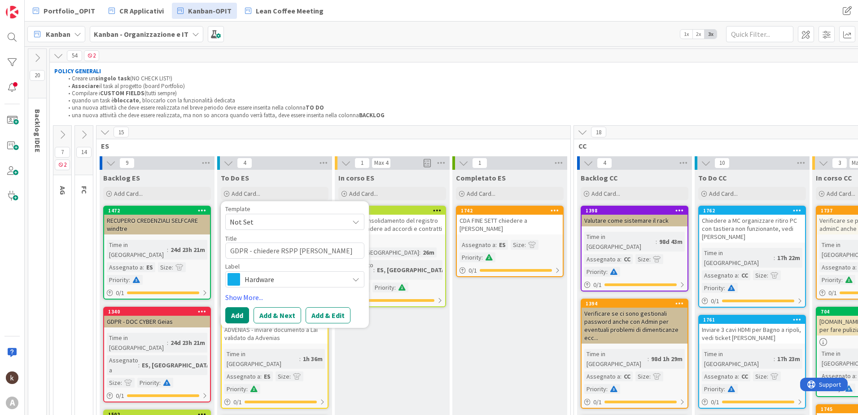
click at [283, 274] on span "Hardware" at bounding box center [295, 279] width 100 height 13
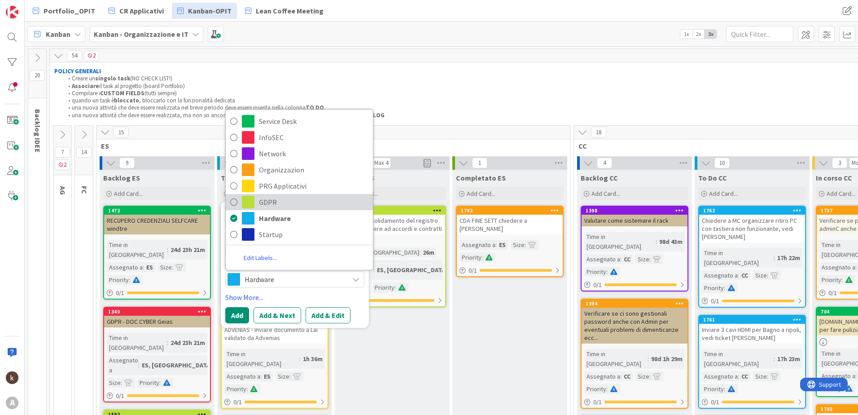
click at [275, 200] on span "GDPR" at bounding box center [313, 201] width 109 height 13
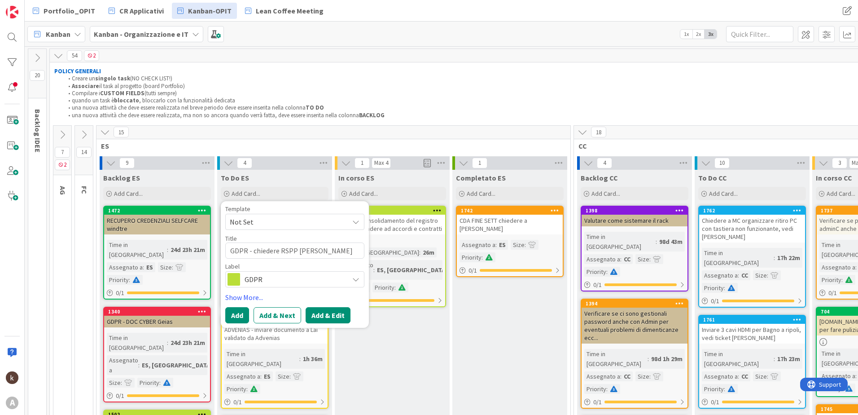
click at [328, 288] on button "Add & Edit" at bounding box center [328, 315] width 45 height 16
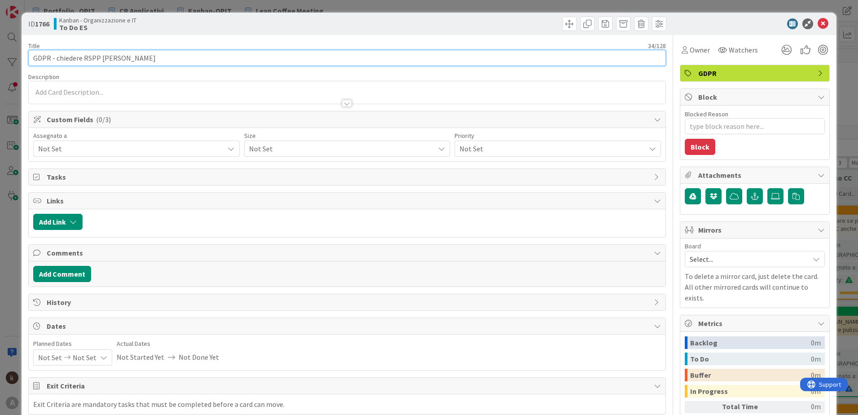
click at [168, 56] on input "GDPR - chiedere RSPP SCIA di Luino" at bounding box center [347, 58] width 638 height 16
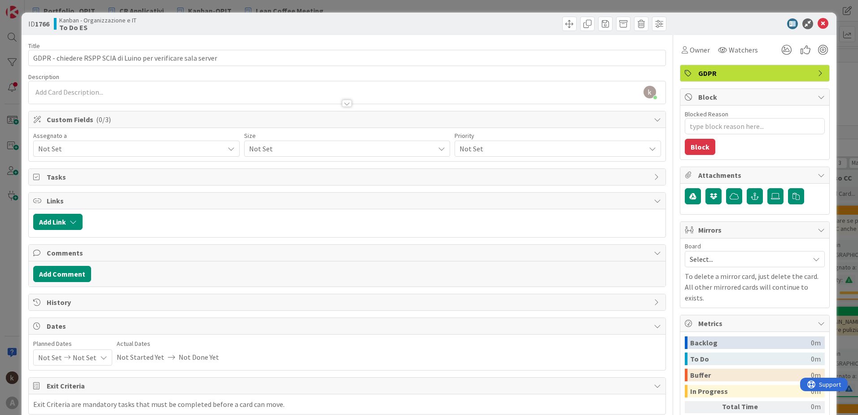
click at [165, 153] on span "Not Set" at bounding box center [131, 148] width 186 height 11
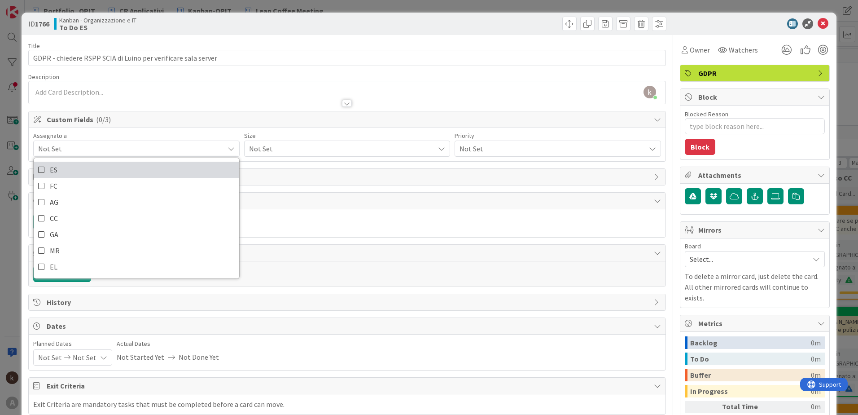
click at [149, 169] on link "ES" at bounding box center [136, 170] width 205 height 16
click at [292, 143] on span "Not Set" at bounding box center [339, 148] width 181 height 13
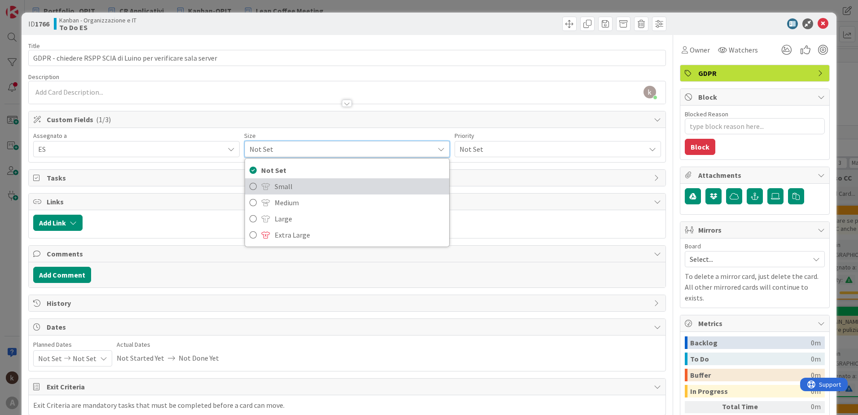
click at [289, 189] on span "Small" at bounding box center [360, 185] width 170 height 13
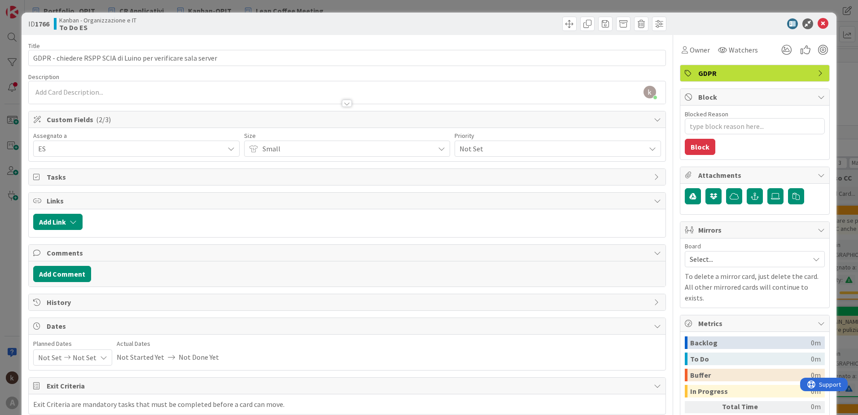
click at [478, 142] on span "Not Set" at bounding box center [549, 148] width 181 height 13
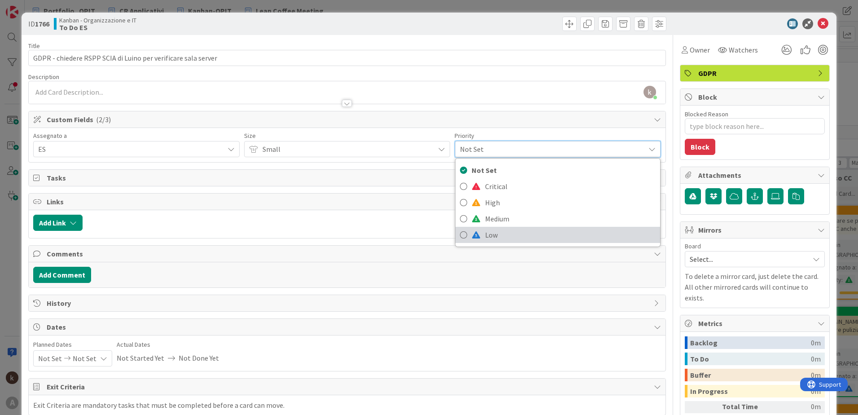
click at [474, 229] on link "Low" at bounding box center [557, 235] width 205 height 16
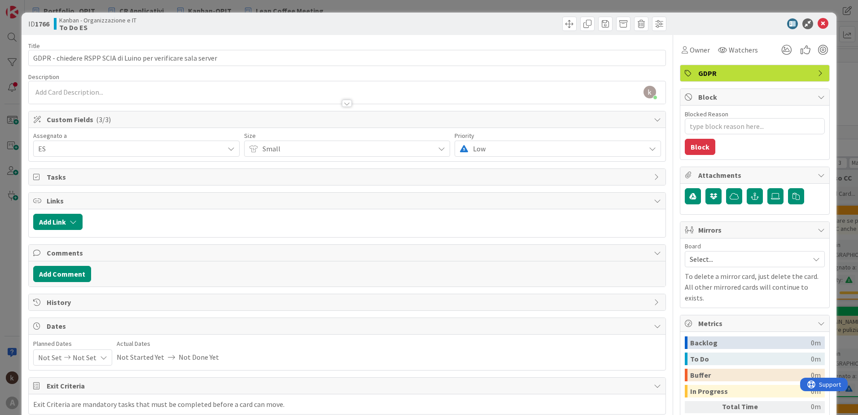
click at [430, 144] on span "Low" at bounding box center [346, 148] width 168 height 13
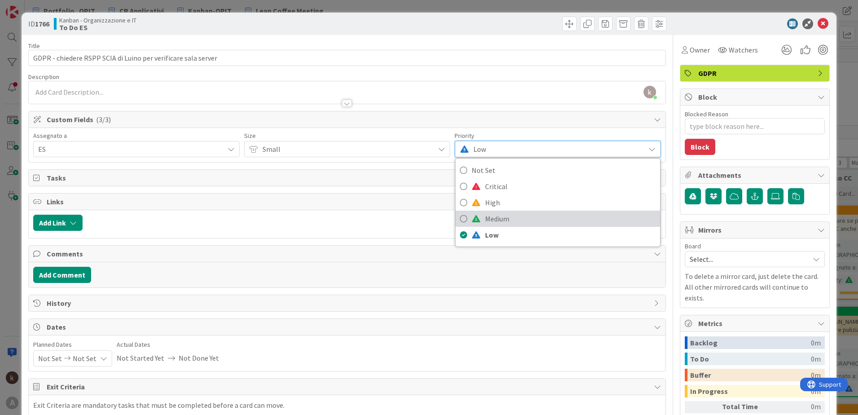
click at [455, 216] on link "Medium" at bounding box center [557, 218] width 205 height 16
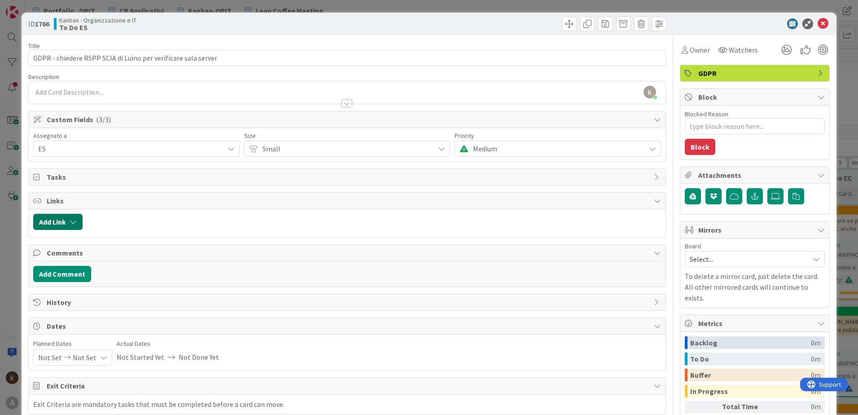
click at [69, 222] on button "Add Link" at bounding box center [57, 222] width 49 height 16
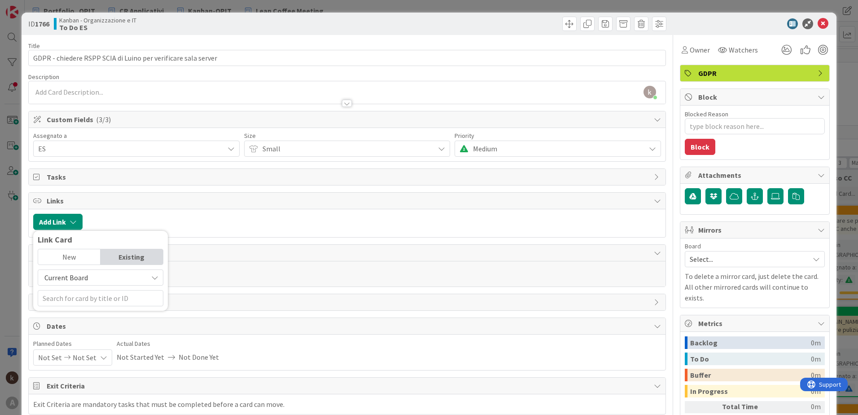
click at [78, 255] on div "New" at bounding box center [69, 256] width 62 height 15
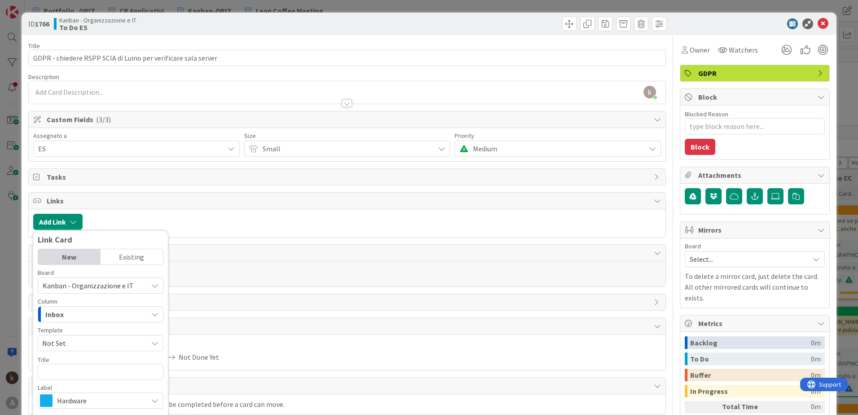
click at [116, 254] on div "Existing" at bounding box center [132, 256] width 62 height 15
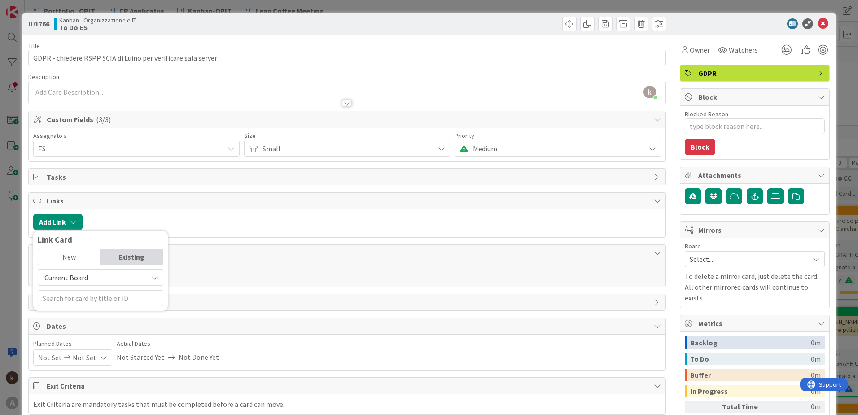
click at [116, 280] on span "Current Board" at bounding box center [93, 277] width 101 height 13
click at [106, 288] on span "All Boards" at bounding box center [105, 314] width 125 height 13
click at [104, 288] on input "text" at bounding box center [101, 298] width 126 height 16
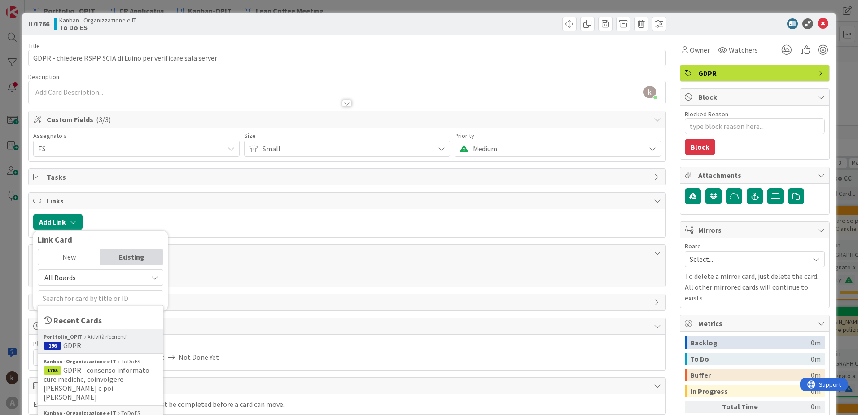
click at [101, 288] on span "196 GDPR" at bounding box center [101, 345] width 114 height 9
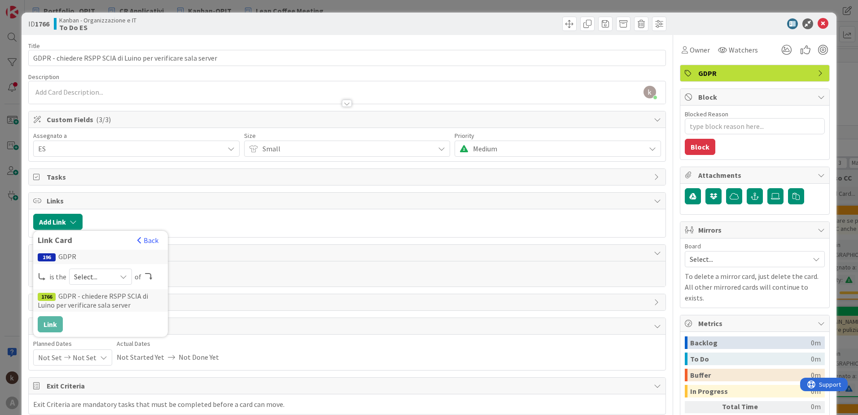
click at [92, 278] on span "Select..." at bounding box center [93, 276] width 38 height 13
click at [93, 288] on link "parent" at bounding box center [137, 297] width 134 height 16
click at [52, 288] on button "Link" at bounding box center [50, 324] width 25 height 16
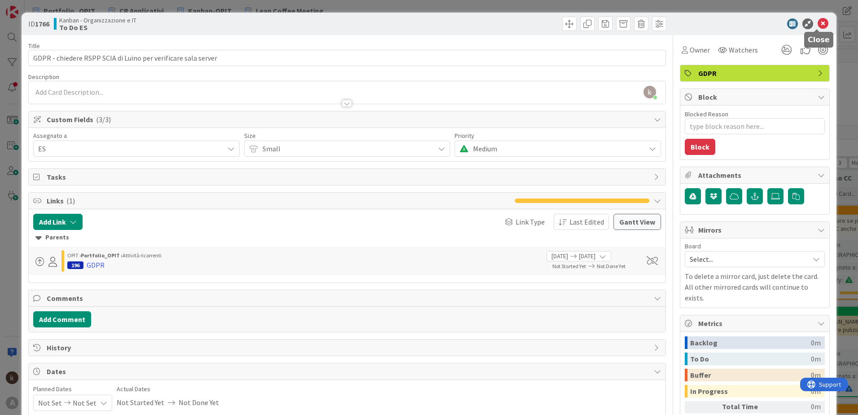
click at [570, 26] on icon at bounding box center [822, 23] width 11 height 11
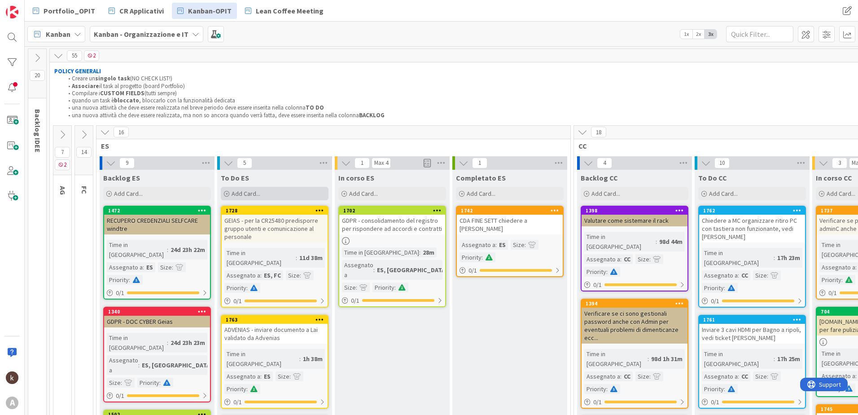
click at [284, 192] on div "Add Card..." at bounding box center [275, 193] width 108 height 13
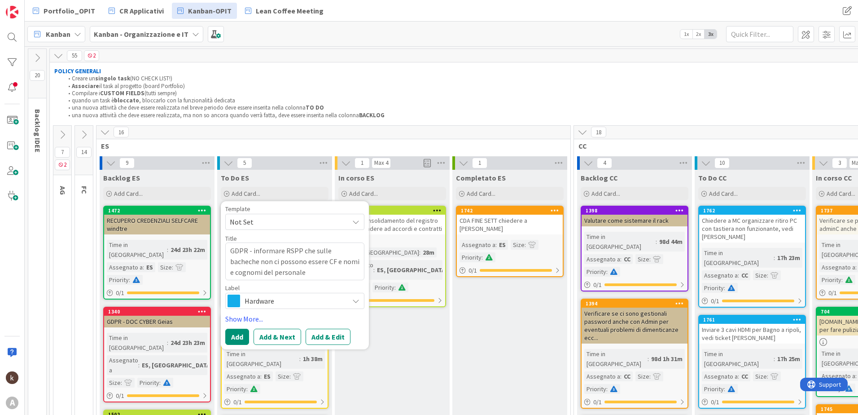
click at [243, 288] on div "Hardware" at bounding box center [294, 301] width 139 height 16
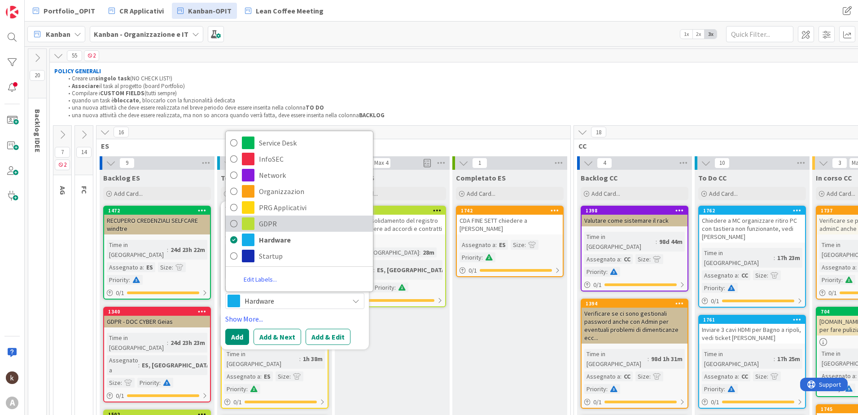
drag, startPoint x: 267, startPoint y: 224, endPoint x: 269, endPoint y: 230, distance: 6.7
click at [267, 224] on span "GDPR" at bounding box center [313, 223] width 109 height 13
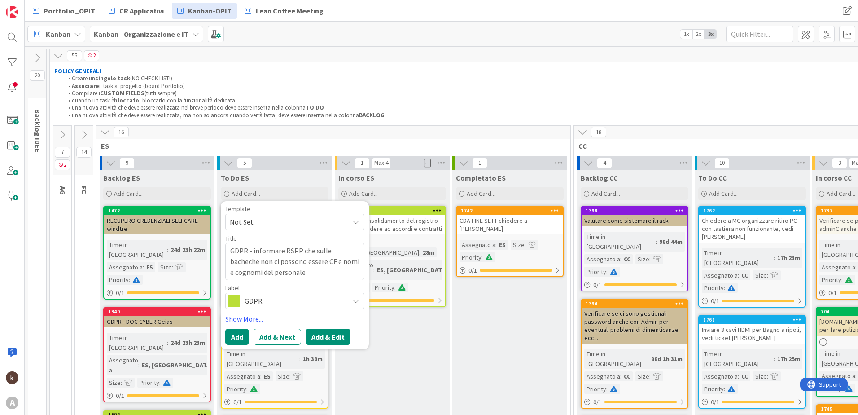
click at [320, 288] on button "Add & Edit" at bounding box center [328, 336] width 45 height 16
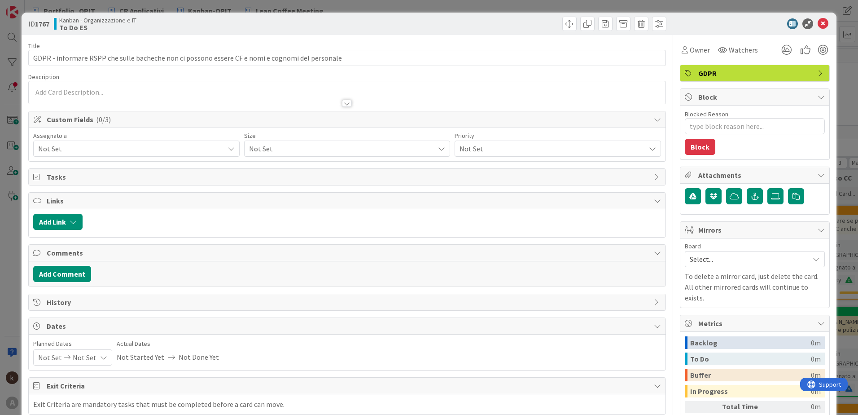
click at [155, 149] on span "Not Set" at bounding box center [131, 148] width 186 height 11
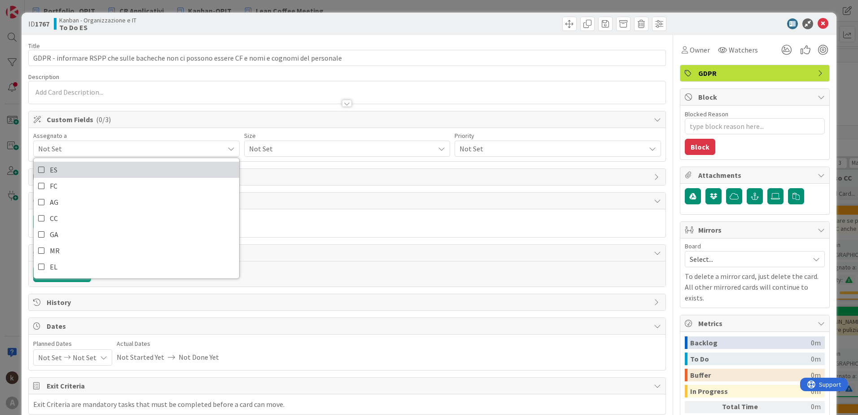
click at [103, 169] on link "ES" at bounding box center [136, 170] width 205 height 16
click at [266, 142] on div "Not Set" at bounding box center [347, 148] width 206 height 16
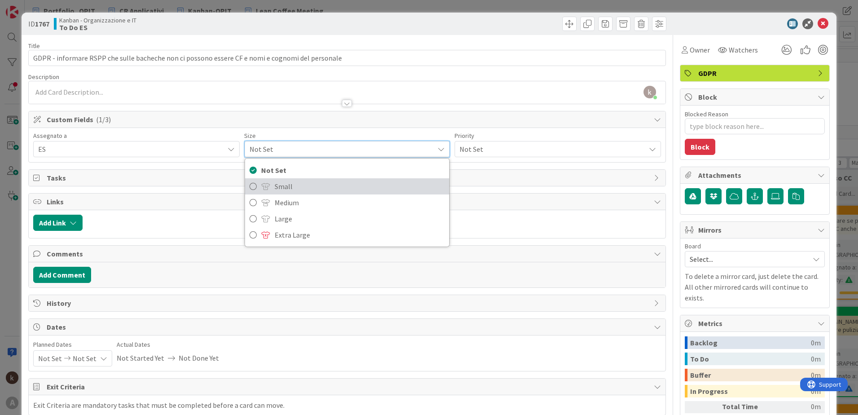
click at [294, 185] on span "Small" at bounding box center [360, 185] width 170 height 13
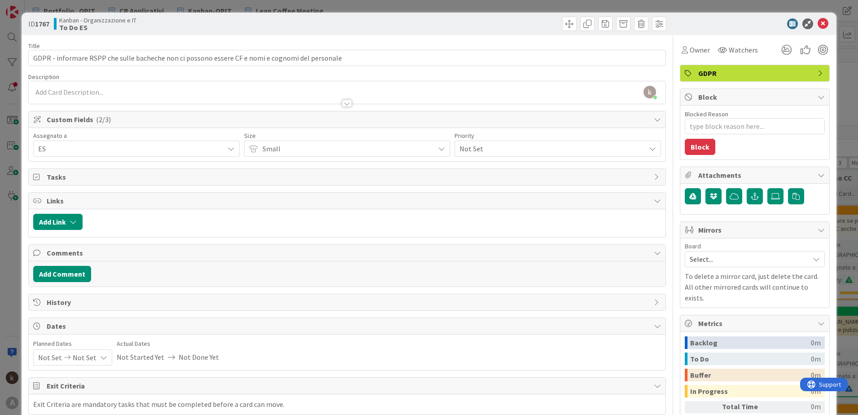
click at [479, 146] on span "Not Set" at bounding box center [549, 148] width 181 height 13
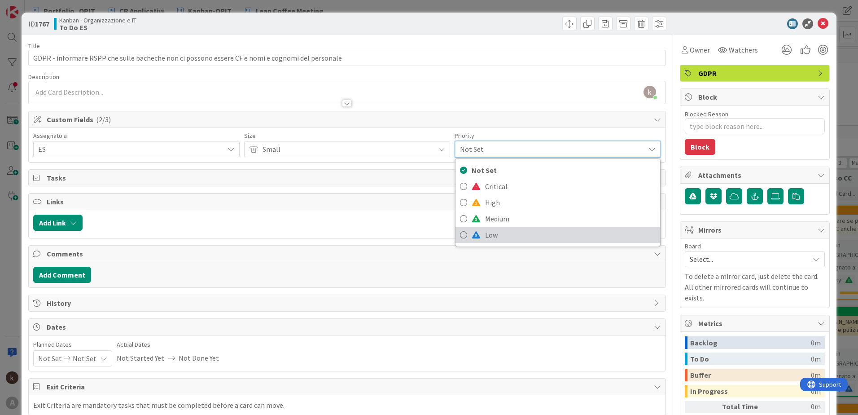
click at [490, 228] on span "Low" at bounding box center [570, 234] width 170 height 13
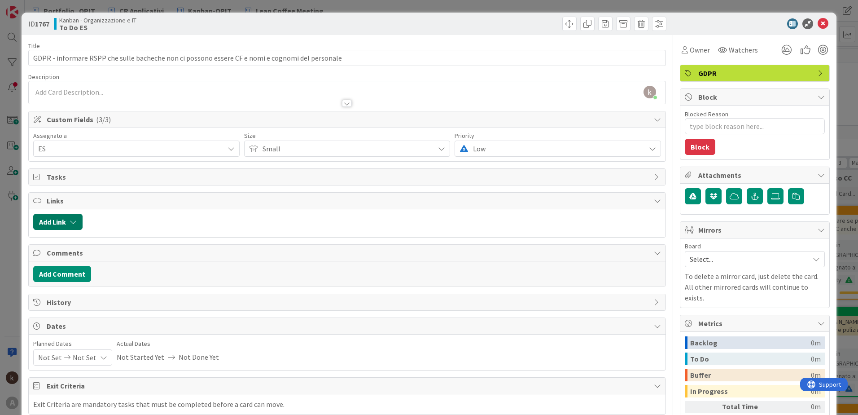
click at [73, 221] on icon "button" at bounding box center [73, 221] width 7 height 7
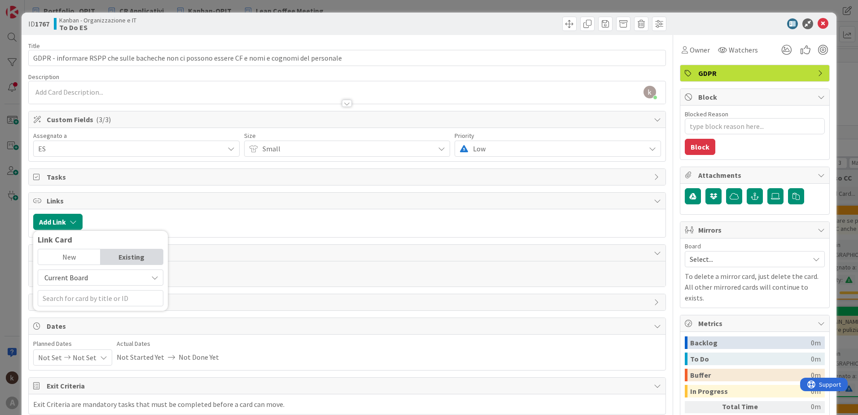
click at [85, 275] on span "Current Board" at bounding box center [66, 277] width 44 height 9
click at [85, 288] on span "All Boards" at bounding box center [105, 314] width 125 height 13
click at [86, 288] on input "text" at bounding box center [101, 298] width 126 height 16
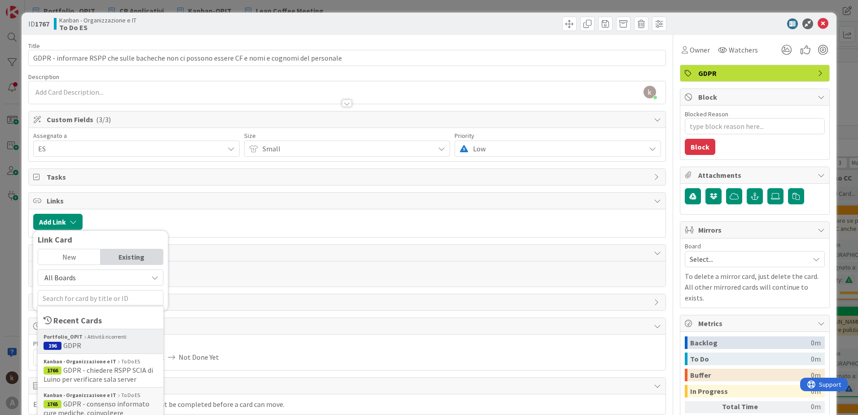
click at [89, 288] on div "Portfolio_OPIT Attività ricorrenti" at bounding box center [101, 336] width 114 height 8
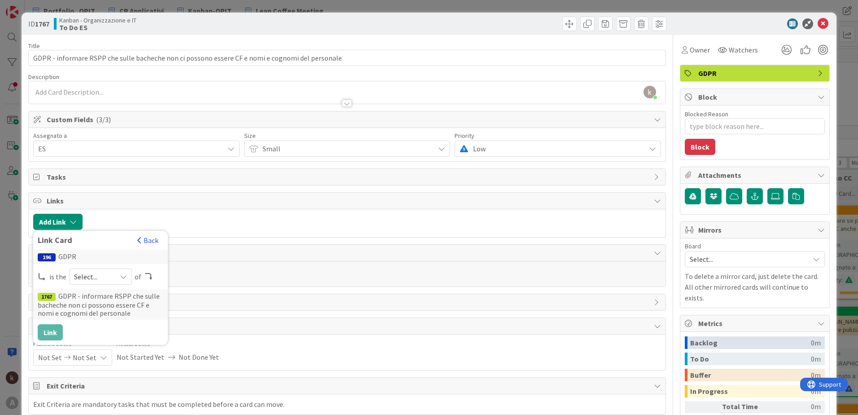
click at [100, 276] on span "Select..." at bounding box center [93, 276] width 38 height 13
click at [90, 288] on link "parent" at bounding box center [137, 297] width 134 height 16
drag, startPoint x: 57, startPoint y: 332, endPoint x: 114, endPoint y: 310, distance: 61.2
click at [57, 288] on button "Link" at bounding box center [50, 332] width 25 height 16
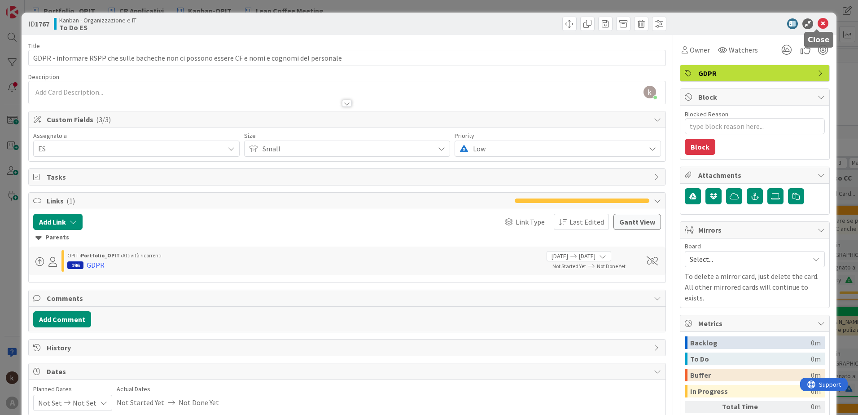
click at [570, 25] on icon at bounding box center [822, 23] width 11 height 11
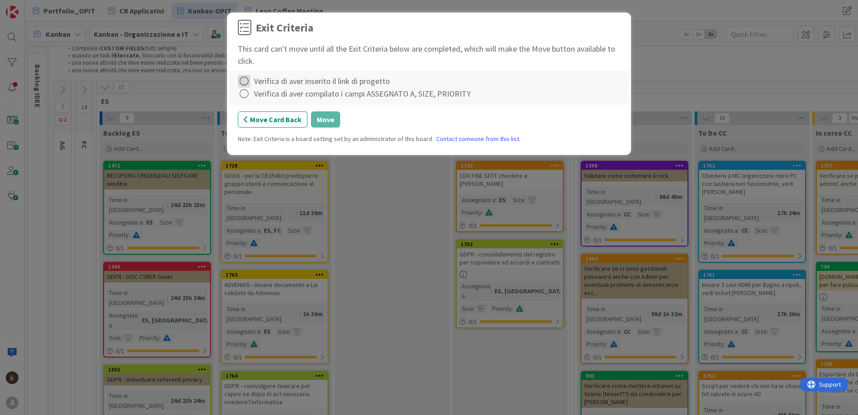
click at [241, 79] on icon at bounding box center [244, 81] width 13 height 13
click at [249, 102] on link "Complete" at bounding box center [294, 99] width 112 height 13
click at [253, 96] on div "Verifica di aver compilato i campi ASSEGNATO A, SIZE, PRIORITY" at bounding box center [429, 93] width 382 height 13
click at [241, 95] on icon at bounding box center [244, 93] width 13 height 13
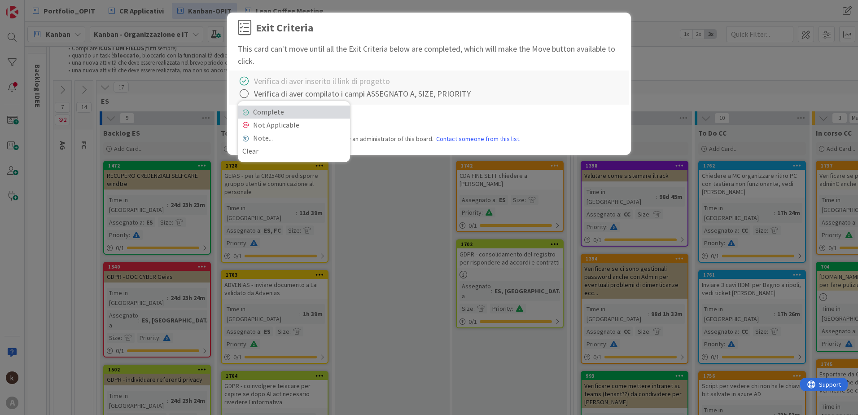
click at [243, 108] on link "Complete" at bounding box center [294, 111] width 112 height 13
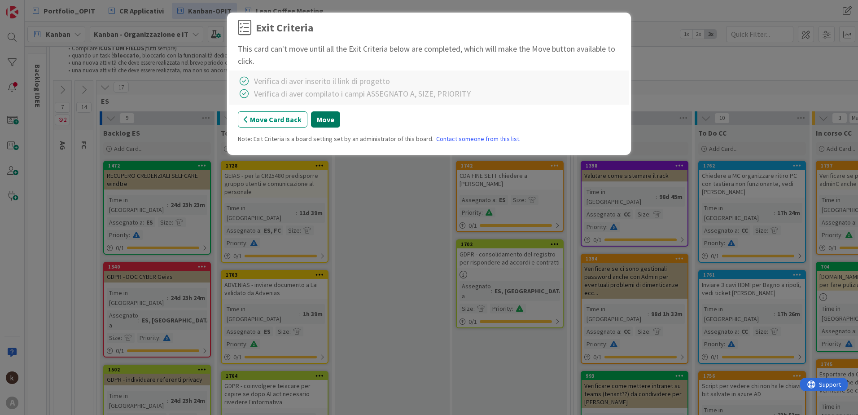
click at [311, 114] on button "Move" at bounding box center [325, 119] width 29 height 16
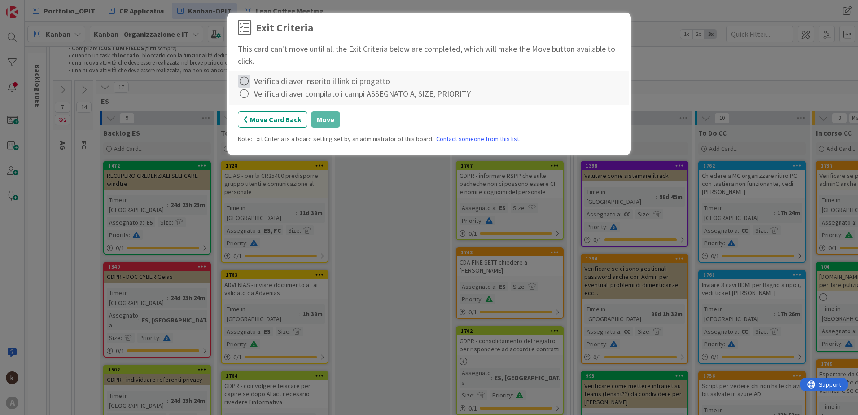
click at [242, 84] on icon at bounding box center [244, 81] width 13 height 13
click at [250, 99] on link "Complete" at bounding box center [294, 99] width 112 height 13
click at [247, 92] on icon at bounding box center [244, 93] width 13 height 13
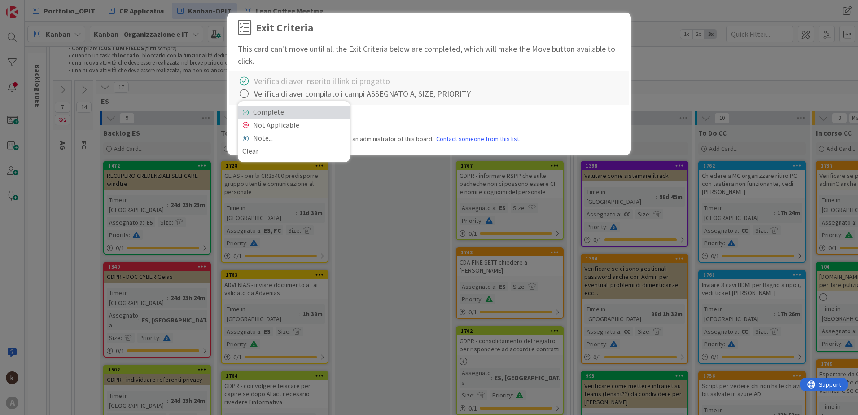
click at [248, 107] on link "Complete" at bounding box center [294, 111] width 112 height 13
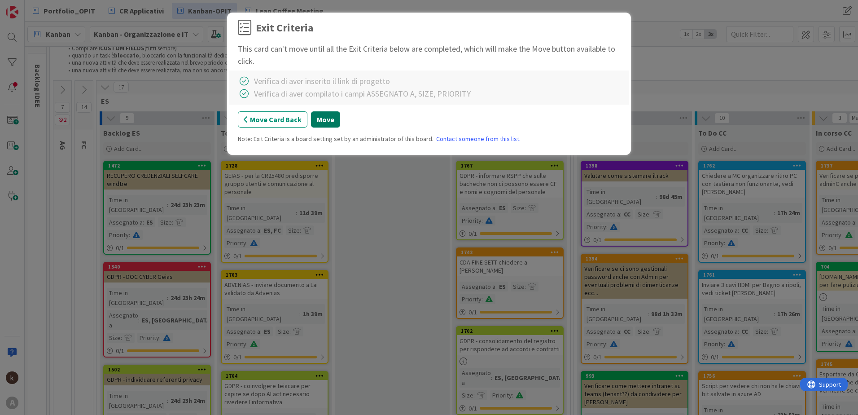
click at [330, 119] on button "Move" at bounding box center [325, 119] width 29 height 16
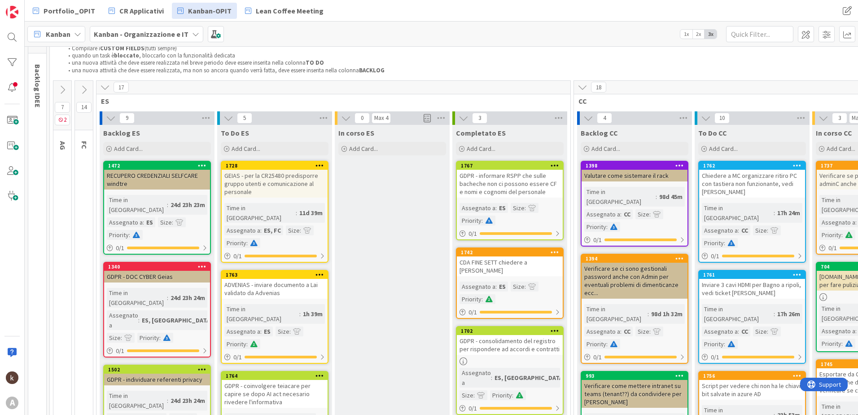
click at [570, 91] on icon at bounding box center [582, 87] width 10 height 10
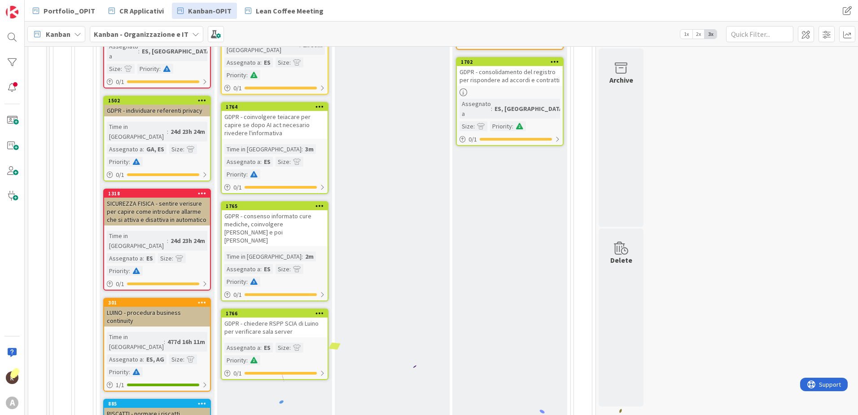
scroll to position [314, 0]
